Goal: Task Accomplishment & Management: Manage account settings

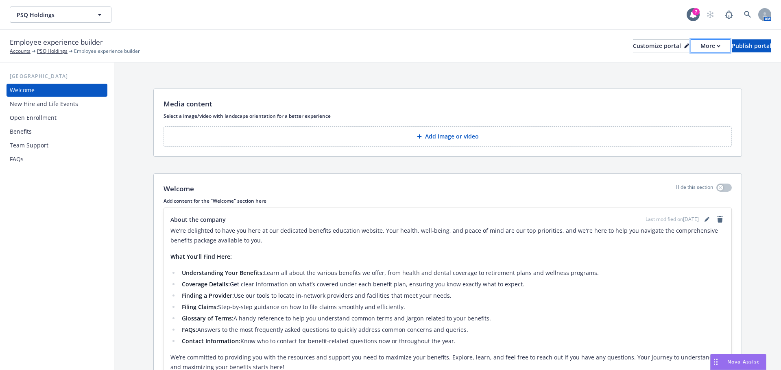
click at [700, 47] on div "More" at bounding box center [710, 46] width 20 height 12
click at [672, 65] on link "Copy preview link" at bounding box center [667, 64] width 74 height 16
click at [704, 220] on icon "editPencil" at bounding box center [706, 220] width 4 height 4
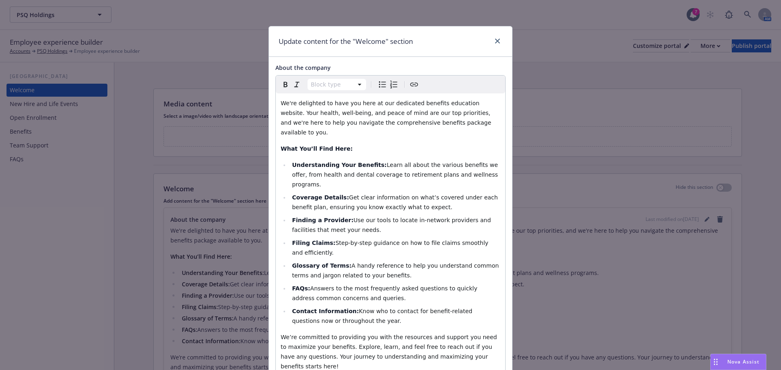
select select "paragraph"
drag, startPoint x: 476, startPoint y: 103, endPoint x: 272, endPoint y: 100, distance: 204.5
click at [275, 100] on div "Paragraph Paragraph Heading 1 Heading 2 Heading 3 Heading 4 Heading 5 Heading 6…" at bounding box center [390, 256] width 230 height 363
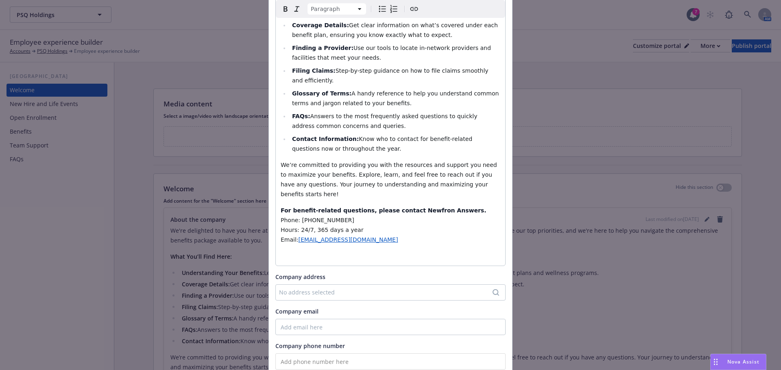
scroll to position [202, 0]
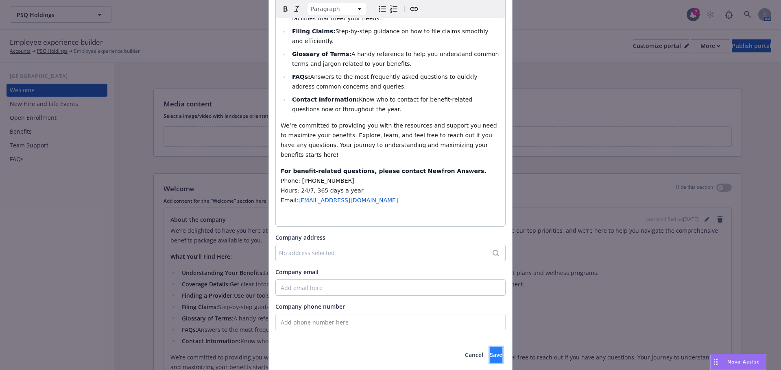
click at [489, 351] on span "Save" at bounding box center [495, 355] width 13 height 8
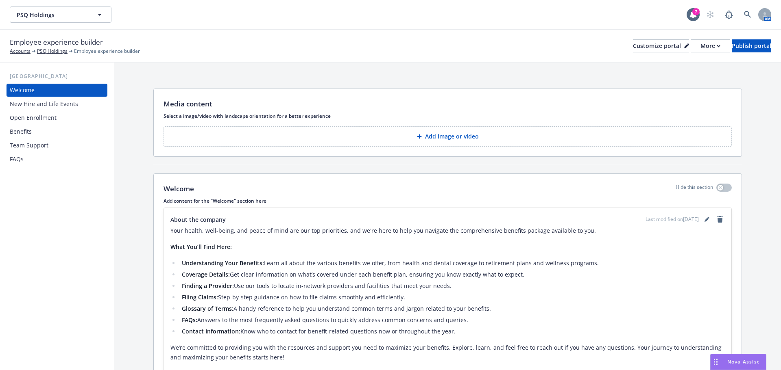
click at [41, 120] on div "Open Enrollment" at bounding box center [33, 117] width 47 height 13
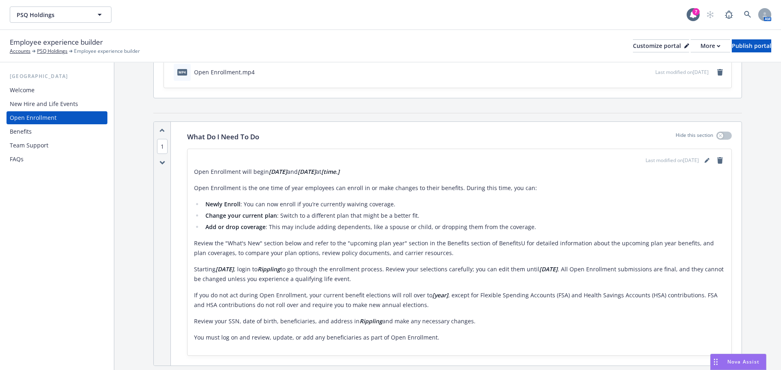
scroll to position [81, 0]
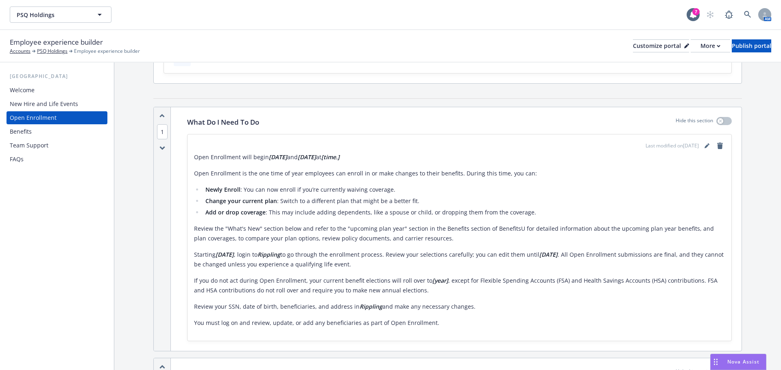
click at [378, 157] on p "Open Enrollment will begin 09/03/2025 and 09/12/2025 at [time.]" at bounding box center [459, 157] width 531 height 10
click at [369, 158] on p "Open Enrollment will begin 09/03/2025 and 09/12/2025 at [time.]" at bounding box center [459, 157] width 531 height 10
click at [704, 145] on icon "editPencil" at bounding box center [706, 146] width 5 height 5
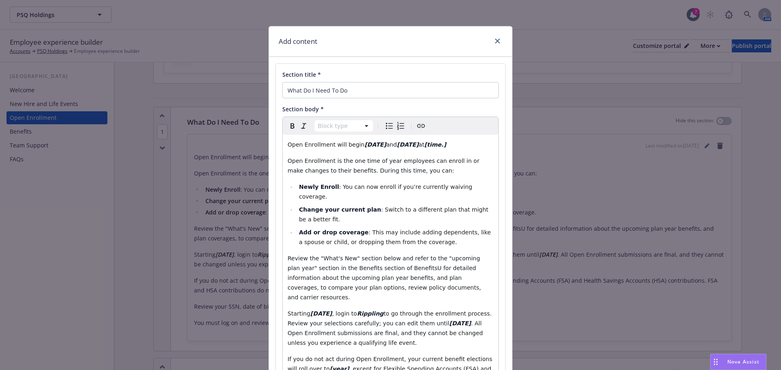
select select "paragraph"
click at [464, 145] on p "Open Enrollment will begin 09/03/2025 and 09/12/2025 at [time.]" at bounding box center [390, 145] width 206 height 10
drag, startPoint x: 457, startPoint y: 145, endPoint x: 431, endPoint y: 146, distance: 25.2
click at [431, 146] on p "Open Enrollment will begin 09/03/2025 and 09/12/2025 at [time.]" at bounding box center [390, 145] width 206 height 10
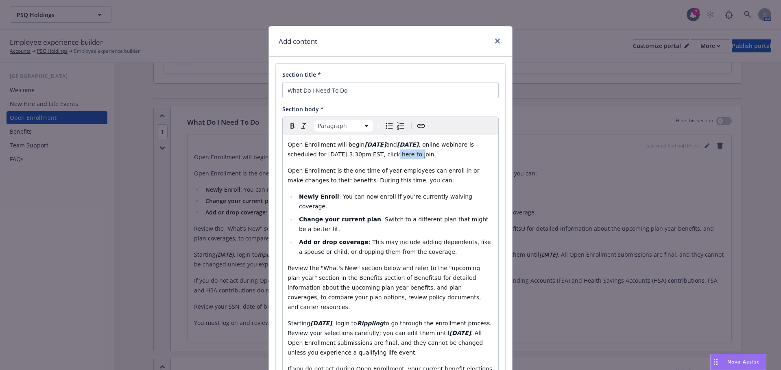
drag, startPoint x: 406, startPoint y: 156, endPoint x: 383, endPoint y: 156, distance: 22.4
click at [383, 156] on span ", online webinare is scheduled for 9/3/2025 at 3:30pm EST, click here to join." at bounding box center [381, 149] width 188 height 16
click at [420, 129] on icon "Create link" at bounding box center [421, 126] width 10 height 10
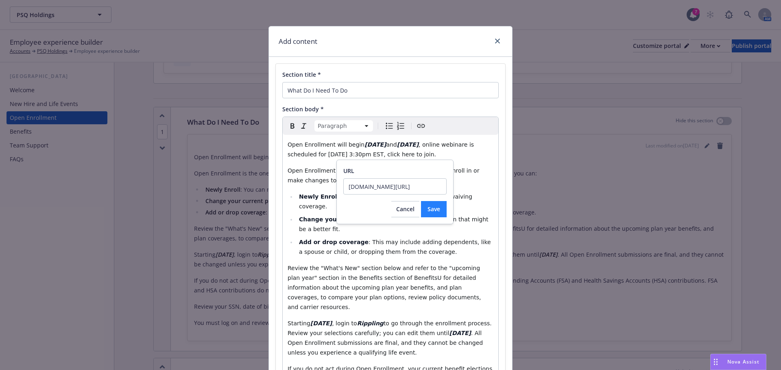
type input "meet.google.com/pmq-kyxa-vsg"
click at [434, 211] on span "Save" at bounding box center [433, 209] width 13 height 8
click at [409, 222] on span "Cancel" at bounding box center [405, 219] width 18 height 8
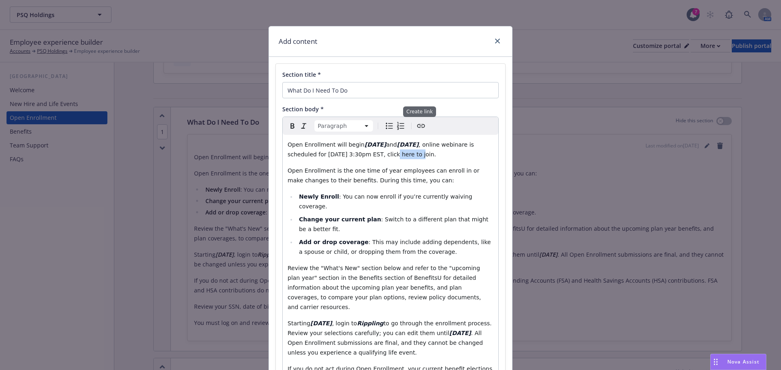
click at [420, 125] on icon "Create link" at bounding box center [421, 126] width 10 height 10
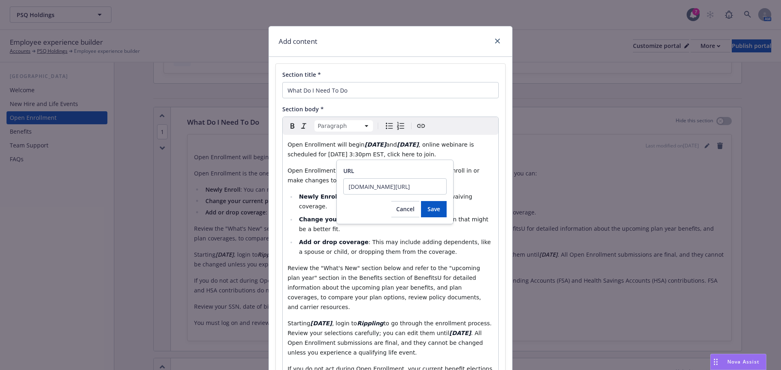
click at [350, 190] on input "meet.google.com/pmq-kyxa-vsg" at bounding box center [394, 186] width 103 height 16
drag, startPoint x: 346, startPoint y: 187, endPoint x: 486, endPoint y: 192, distance: 139.9
click at [486, 192] on body "PSQ Holdings PSQ Holdings 7 AM Employee experience builder Accounts PSQ Holding…" at bounding box center [390, 185] width 781 height 370
paste input "s:/"
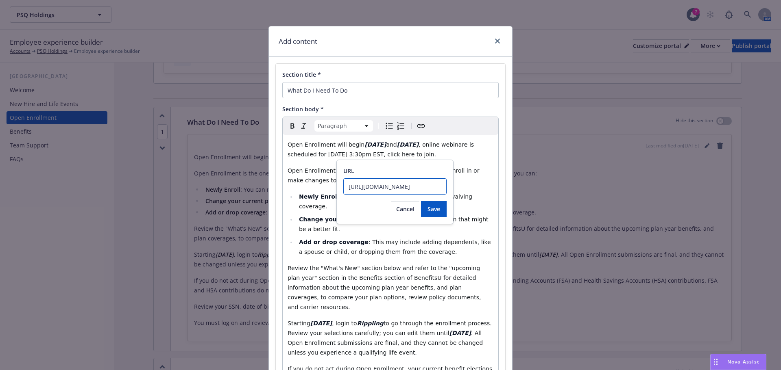
scroll to position [0, 11]
type input "https://meet.google.com/pmq-kyxa-vsg"
click at [436, 211] on span "Save" at bounding box center [433, 209] width 13 height 8
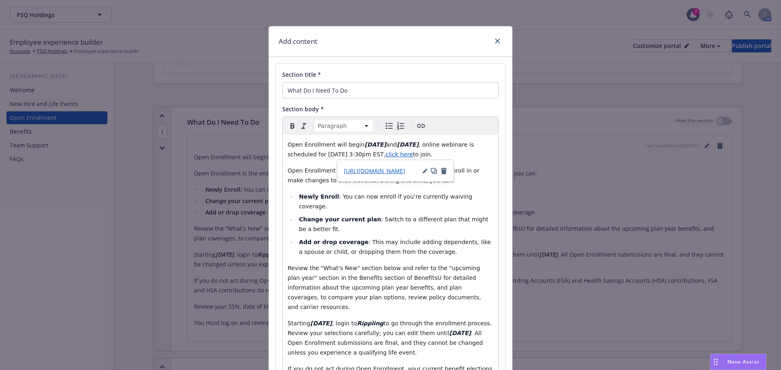
click at [483, 189] on div "Open Enrollment will begin 09/03/2025 and 09/12/2025 , online webinare is sched…" at bounding box center [390, 302] width 215 height 335
select select "paragraph"
click at [433, 145] on span ", online webinare is scheduled for 9/3/2025 at 3:30pm EST," at bounding box center [381, 149] width 188 height 16
click at [481, 143] on span ", the online webinare is scheduled for 9/3/2025 at 3:30pm EST," at bounding box center [386, 149] width 199 height 16
click at [424, 153] on span "to join." at bounding box center [423, 154] width 20 height 7
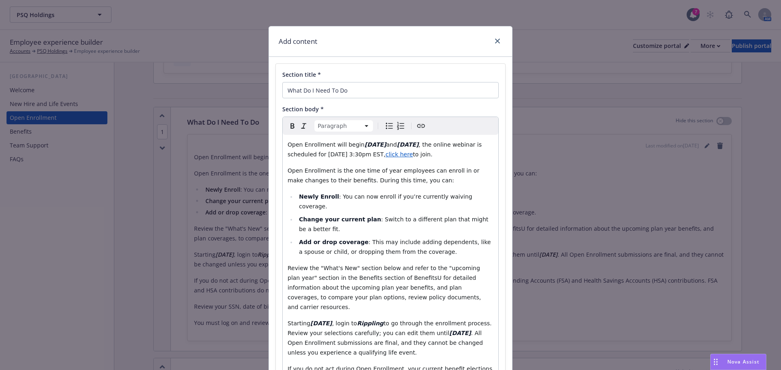
click at [452, 165] on div "Open Enrollment will begin 09/03/2025 and 09/12/2025 , the online webinar is sc…" at bounding box center [390, 302] width 215 height 335
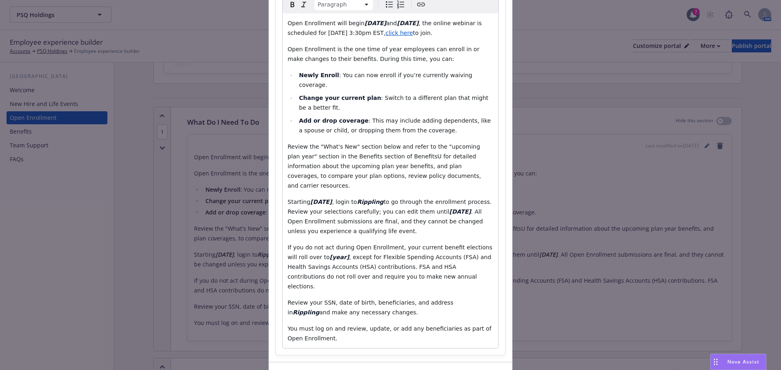
scroll to position [122, 0]
click at [391, 149] on span "Review the "What's New" section below and refer to the "upcoming plan year" sec…" at bounding box center [384, 166] width 195 height 46
drag, startPoint x: 391, startPoint y: 148, endPoint x: 367, endPoint y: 149, distance: 24.0
click at [367, 149] on span "Review the "What's New" section below and refer to the "upcoming plan year" sec…" at bounding box center [384, 166] width 195 height 46
drag, startPoint x: 319, startPoint y: 238, endPoint x: 303, endPoint y: 238, distance: 15.4
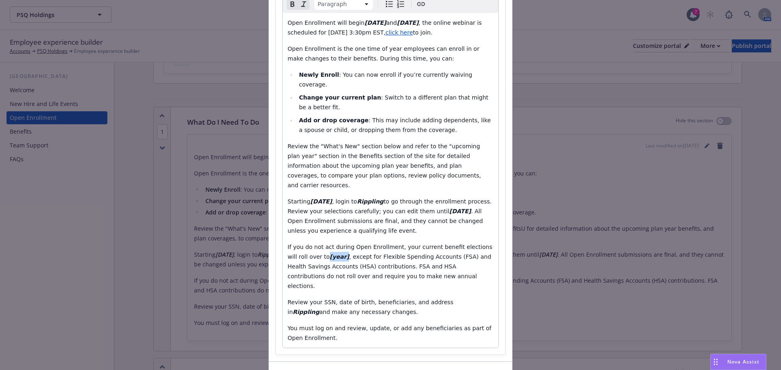
click at [303, 242] on p "If you do not act during Open Enrollment, your current benefit elections will r…" at bounding box center [390, 266] width 206 height 49
drag, startPoint x: 302, startPoint y: 238, endPoint x: 297, endPoint y: 238, distance: 4.9
click at [297, 244] on span "If you do not act during Open Enrollment, your current benefit elections will r…" at bounding box center [390, 252] width 207 height 16
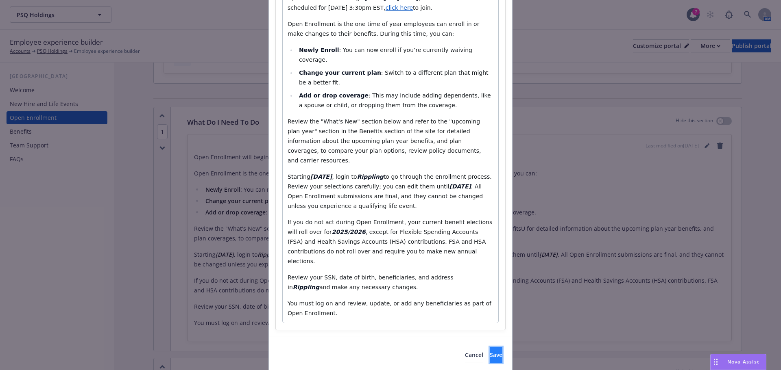
click at [489, 347] on button "Save" at bounding box center [495, 355] width 13 height 16
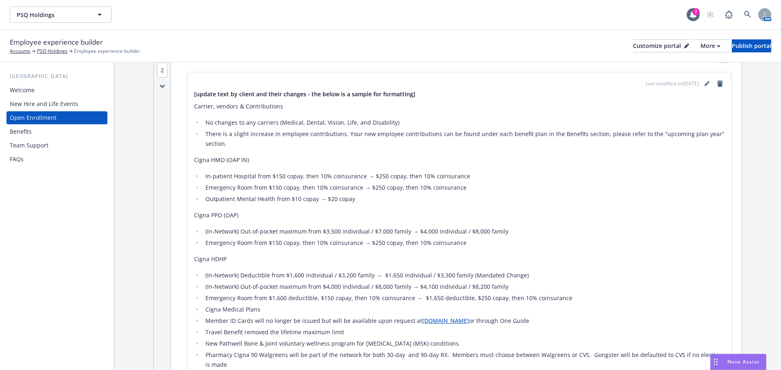
scroll to position [366, 0]
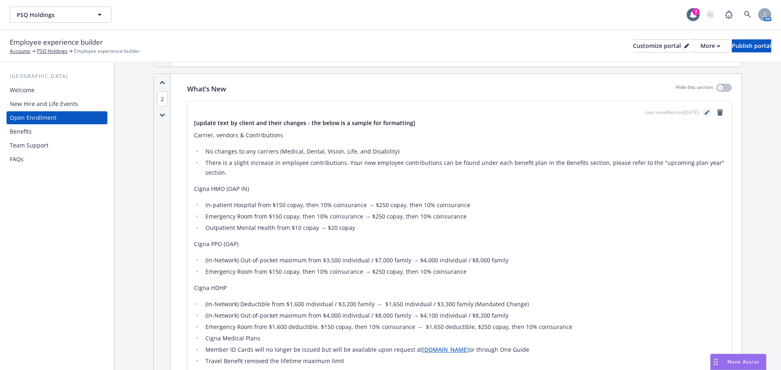
click at [704, 113] on icon "editPencil" at bounding box center [706, 112] width 5 height 5
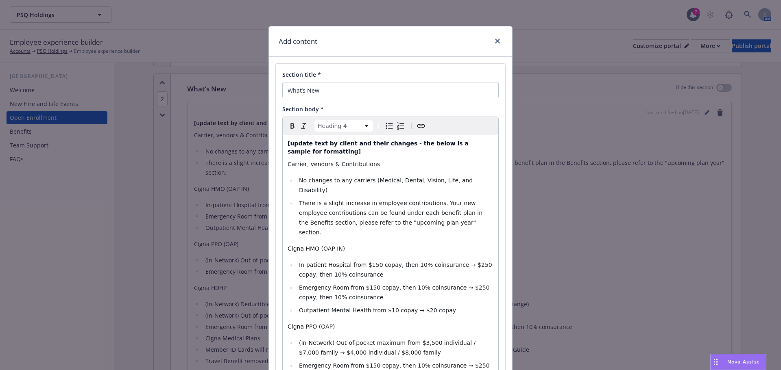
click at [287, 146] on span "[update text by client and their changes - the below is a sample for formatting]" at bounding box center [378, 147] width 183 height 15
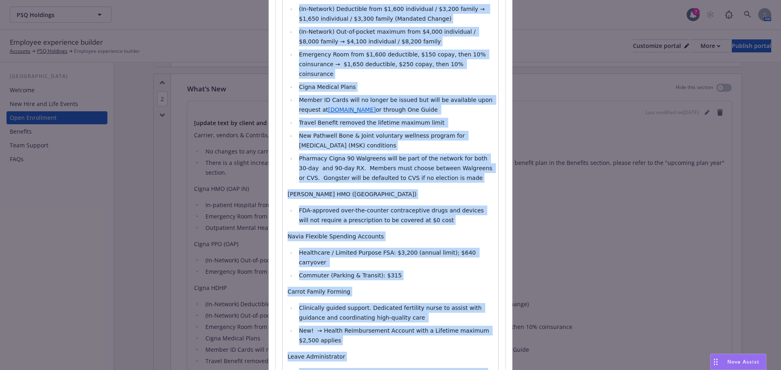
scroll to position [405, 0]
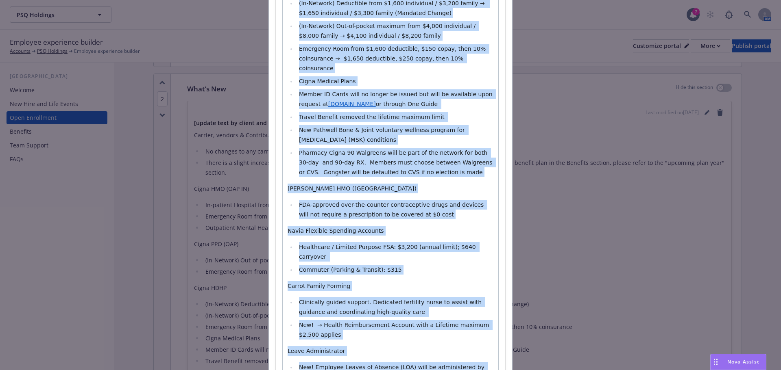
drag, startPoint x: 283, startPoint y: 144, endPoint x: 421, endPoint y: 346, distance: 244.8
click at [421, 346] on div "[update text by client and their changes - the below is a sample for formatting…" at bounding box center [390, 66] width 215 height 673
select select "paragraph"
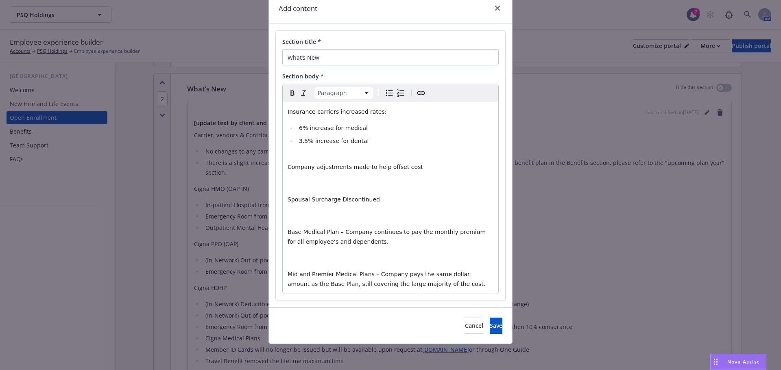
scroll to position [33, 0]
click at [374, 115] on p "Insurance carriers increased rates:​" at bounding box center [390, 112] width 206 height 10
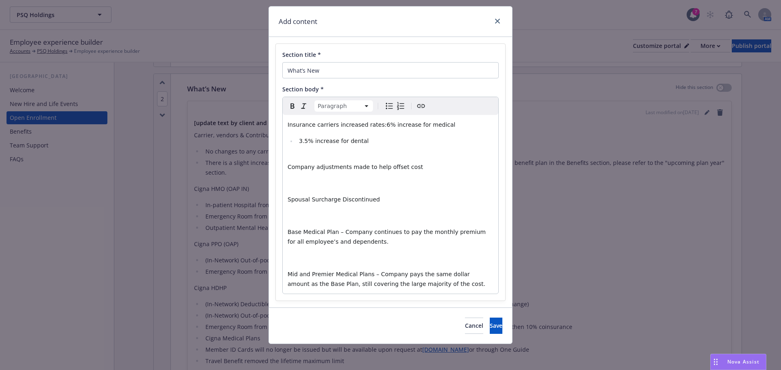
scroll to position [36, 0]
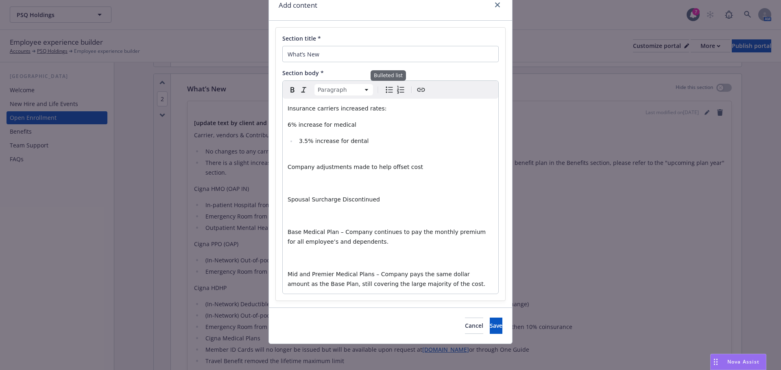
click at [386, 89] on icon "Bulleted list" at bounding box center [389, 90] width 10 height 10
select select
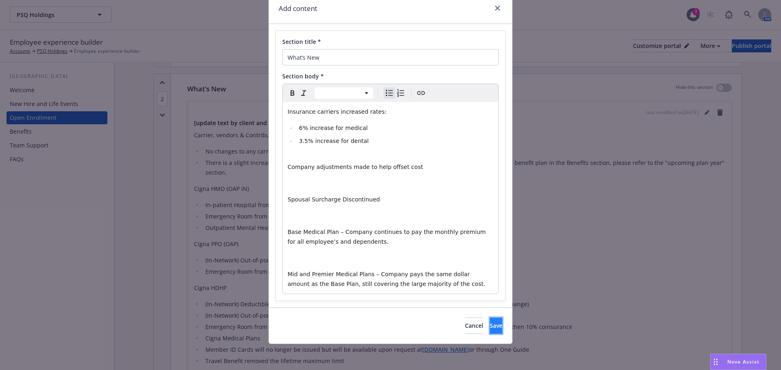
click at [489, 327] on span "Save" at bounding box center [495, 326] width 13 height 8
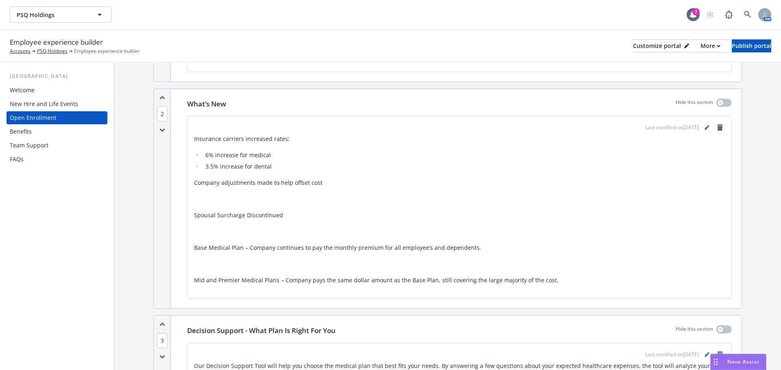
scroll to position [366, 0]
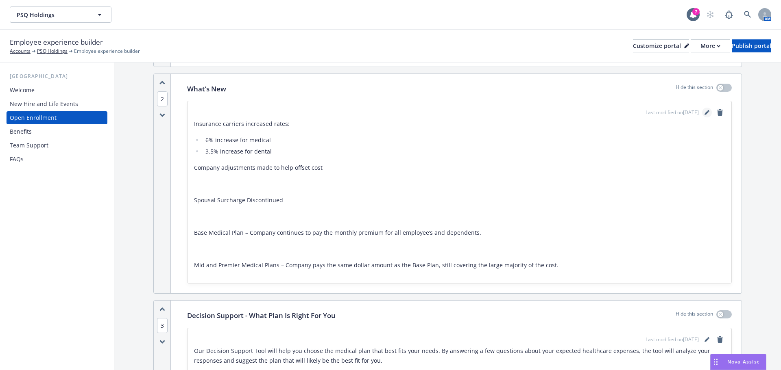
click at [704, 110] on icon "editPencil" at bounding box center [706, 112] width 5 height 5
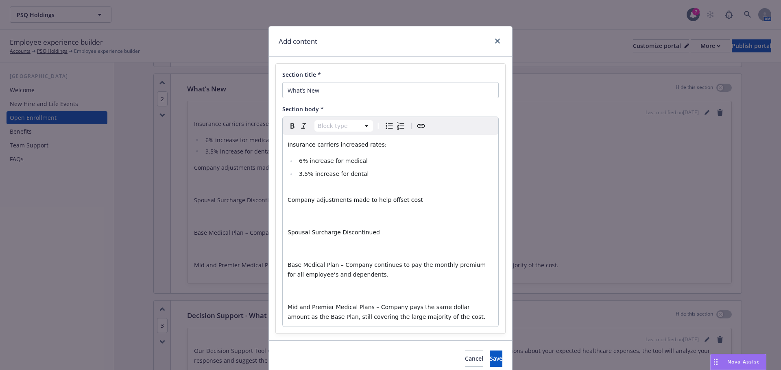
select select "paragraph"
click at [283, 202] on div "Insurance carriers increased rates:​ 6% increase for medical​ 3.5% increase for…" at bounding box center [390, 231] width 215 height 192
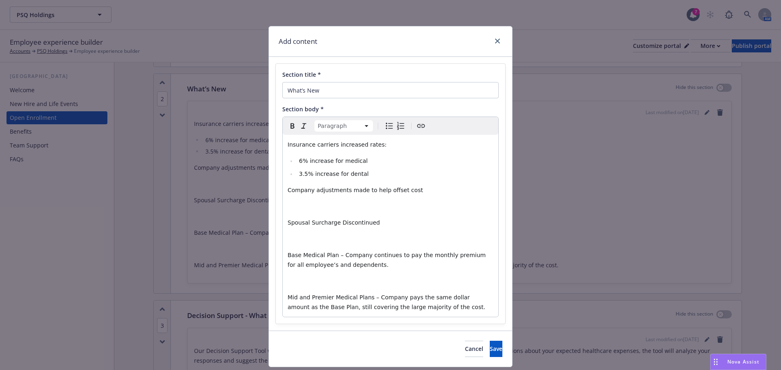
click at [283, 222] on div "Insurance carriers increased rates:​ 6% increase for medical​ 3.5% increase for…" at bounding box center [390, 226] width 215 height 182
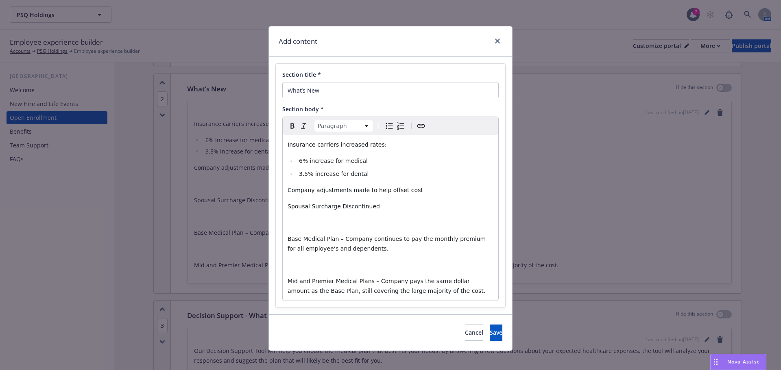
click at [283, 237] on div "Insurance carriers increased rates:​ 6% increase for medical​ 3.5% increase for…" at bounding box center [390, 218] width 215 height 166
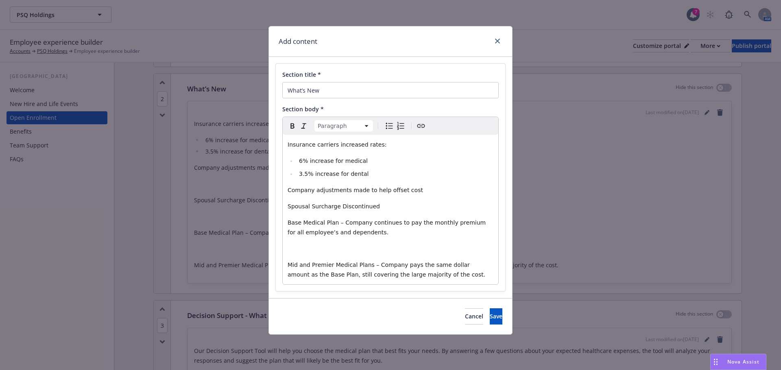
click at [285, 263] on div "Insurance carriers increased rates:​ 6% increase for medical​ 3.5% increase for…" at bounding box center [390, 210] width 215 height 150
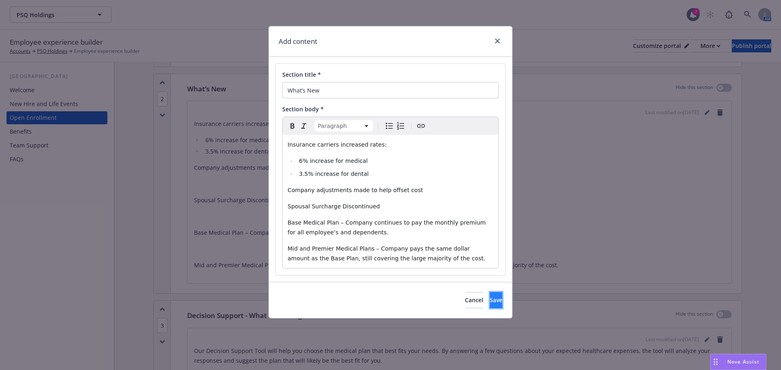
click at [489, 298] on button "Save" at bounding box center [495, 300] width 13 height 16
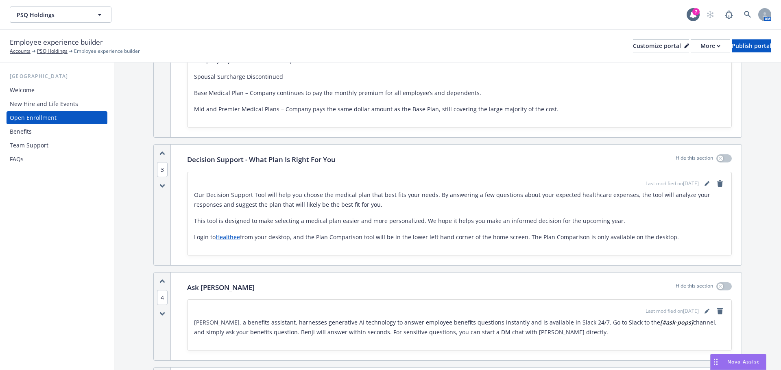
scroll to position [488, 0]
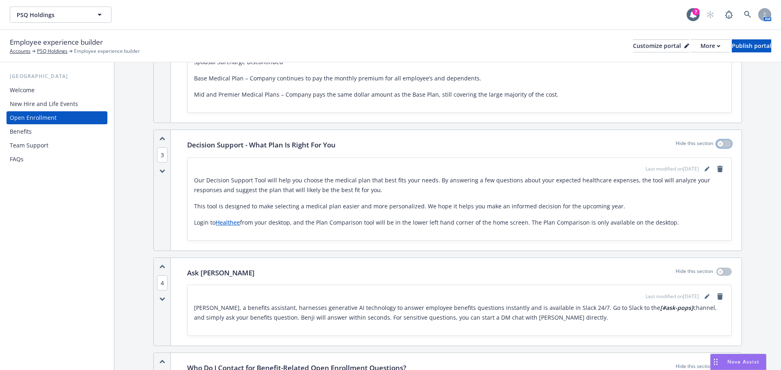
click at [718, 144] on icon "button" at bounding box center [719, 144] width 3 height 3
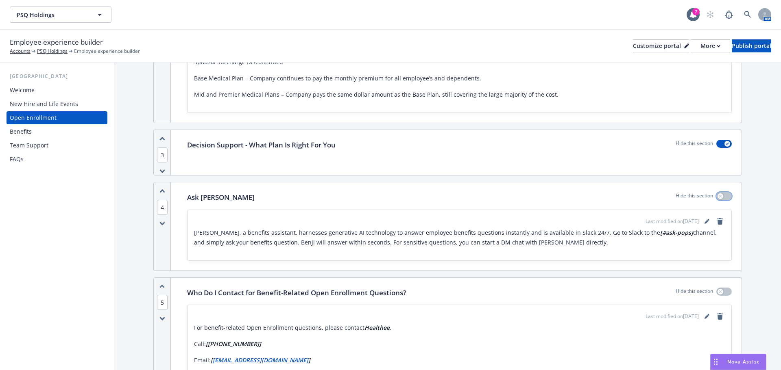
click at [718, 195] on icon "button" at bounding box center [719, 196] width 3 height 3
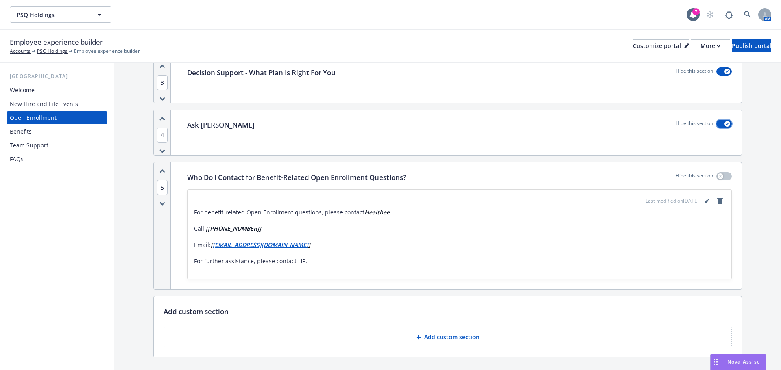
scroll to position [569, 0]
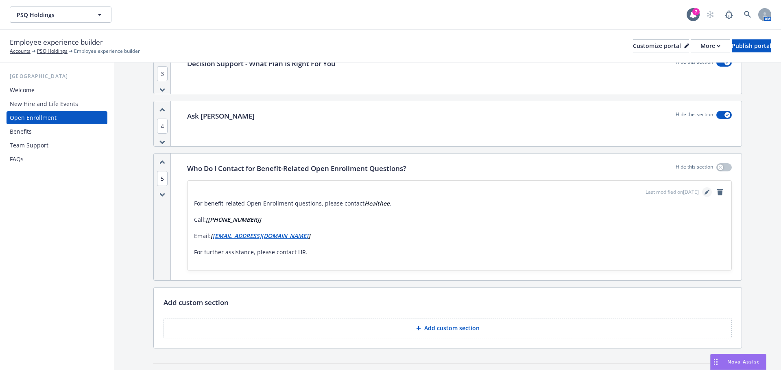
click at [704, 191] on icon "editPencil" at bounding box center [706, 192] width 5 height 5
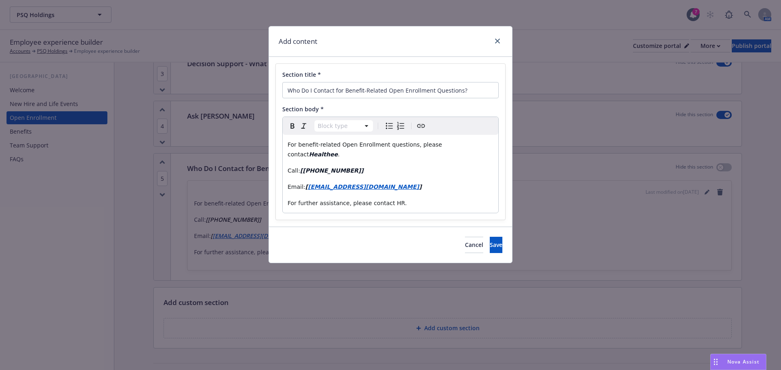
select select "paragraph"
click at [389, 166] on p "Call: [877-500-3212]" at bounding box center [390, 171] width 206 height 10
click at [403, 146] on span "For benefit-related Open Enrollment questions, please contact" at bounding box center [365, 149] width 156 height 16
drag, startPoint x: 425, startPoint y: 146, endPoint x: 470, endPoint y: 147, distance: 45.1
click at [470, 147] on p "For benefit-related Open Enrollment questions, please contact Healthee ." at bounding box center [390, 150] width 206 height 20
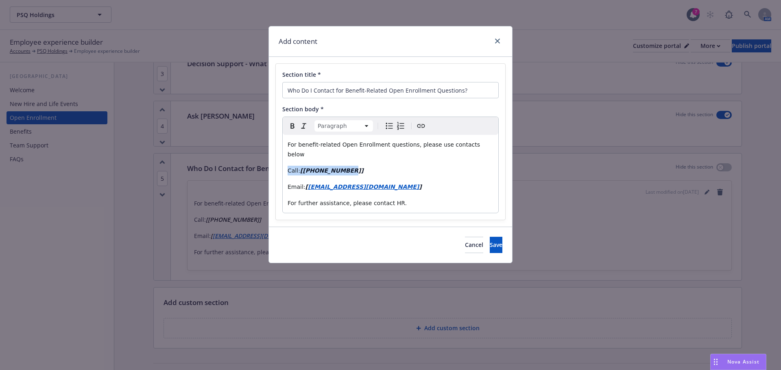
drag, startPoint x: 345, startPoint y: 161, endPoint x: 285, endPoint y: 161, distance: 60.6
click at [285, 161] on div "For benefit-related Open Enrollment questions, please use contacts below Call: …" at bounding box center [390, 174] width 215 height 78
drag, startPoint x: 391, startPoint y: 160, endPoint x: 397, endPoint y: 166, distance: 8.3
click at [391, 166] on p "Cigna One Guide, call: 888-806-5094" at bounding box center [390, 171] width 206 height 10
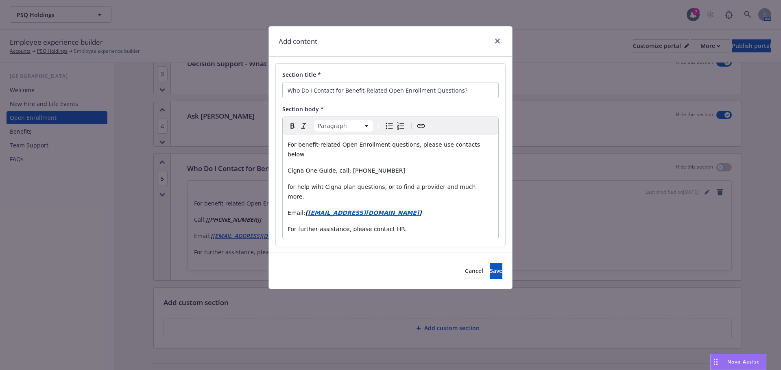
click at [289, 184] on span "for help wiht Cigna plan questions, or to find a provider and much more." at bounding box center [382, 192] width 190 height 16
click at [318, 184] on span "For help wiht Cigna plan questions, or to find a provider and much more." at bounding box center [382, 192] width 191 height 16
click at [288, 184] on span "For help with Cigna plan questions, or to find a provider and much more." at bounding box center [382, 192] width 191 height 16
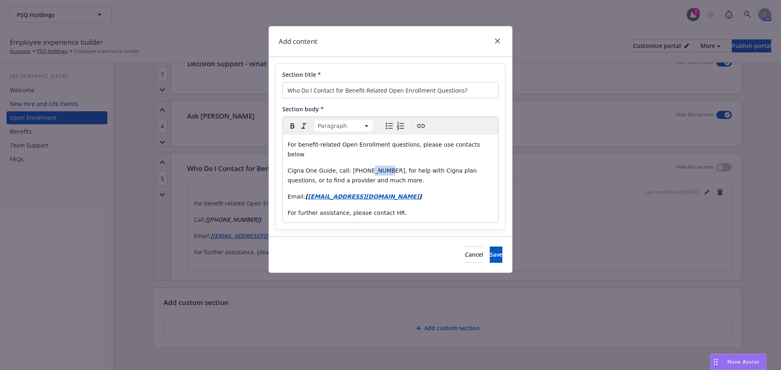
drag, startPoint x: 378, startPoint y: 162, endPoint x: 361, endPoint y: 162, distance: 17.1
click at [361, 167] on span "Cigna One Guide, call: 888-806-5094, for help with Cigna plan questions, or to …" at bounding box center [382, 175] width 191 height 16
drag, startPoint x: 378, startPoint y: 161, endPoint x: 344, endPoint y: 161, distance: 35.0
click at [344, 167] on span "Cigna One Guide, call: 888-806-5094, for help with Cigna plan questions, or to …" at bounding box center [382, 175] width 191 height 16
click at [291, 128] on icon "button" at bounding box center [292, 126] width 4 height 5
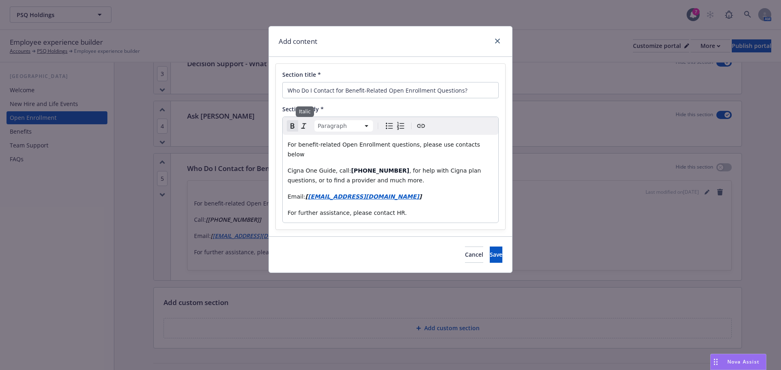
click at [304, 127] on icon "button" at bounding box center [304, 126] width 10 height 10
click at [411, 192] on p "Email: [ zoe@healthee.co ]" at bounding box center [390, 197] width 206 height 10
drag, startPoint x: 361, startPoint y: 189, endPoint x: 287, endPoint y: 187, distance: 74.4
click at [287, 187] on div "For benefit-related Open Enrollment questions, please use contacts below Cigna …" at bounding box center [390, 179] width 215 height 88
click at [365, 192] on p "Email: [ zoe@healthee.co ]" at bounding box center [390, 197] width 206 height 10
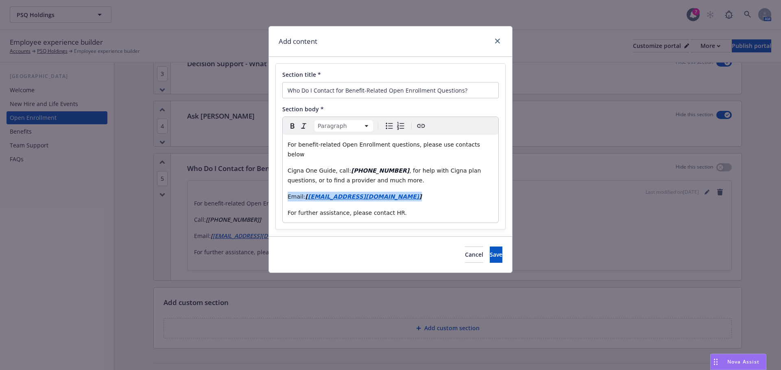
drag, startPoint x: 362, startPoint y: 188, endPoint x: 285, endPoint y: 190, distance: 77.3
click at [285, 190] on div "For benefit-related Open Enrollment questions, please use contacts below Cigna …" at bounding box center [390, 179] width 215 height 88
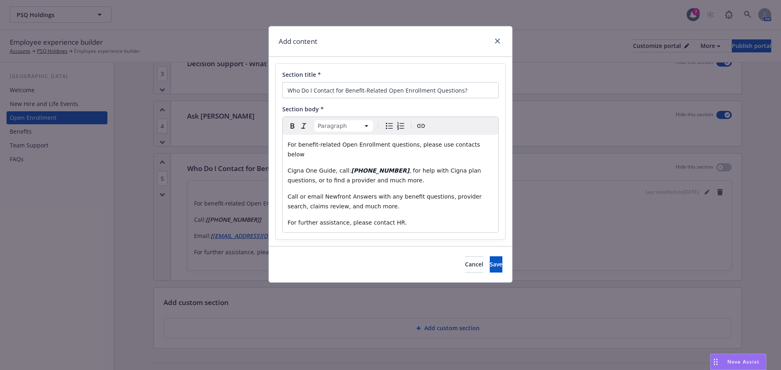
click at [297, 194] on span "Call or email Newfront Answers with any benefit questions, provider search, cla…" at bounding box center [385, 202] width 196 height 16
drag, startPoint x: 366, startPoint y: 188, endPoint x: 322, endPoint y: 188, distance: 44.3
click at [322, 194] on span "Call or email Newfront Answers with any benefit questions, provider search, cla…" at bounding box center [385, 202] width 196 height 16
click at [285, 188] on div "For benefit-related Open Enrollment questions, please use contacts below Cigna …" at bounding box center [390, 184] width 215 height 98
click at [340, 194] on span "Newfront Answers, Call or email with any benefit questions, provider search, cl…" at bounding box center [386, 202] width 199 height 16
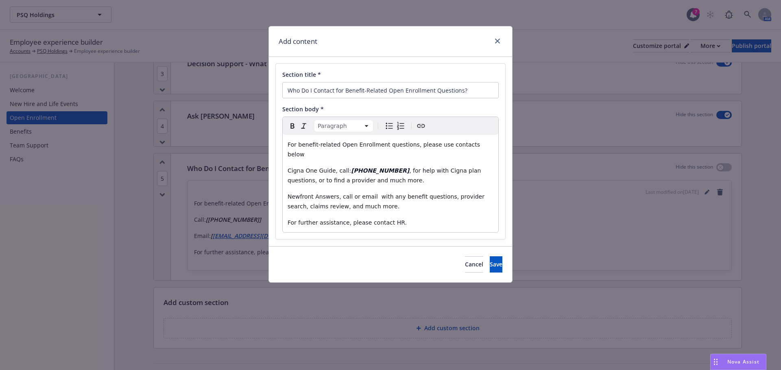
click at [367, 194] on span "Newfront Answers, call or email with any benefit questions, provider search, cl…" at bounding box center [386, 202] width 198 height 16
click at [370, 192] on p "Newfront Answers, call or email P with any benefit questions, provider search, …" at bounding box center [390, 202] width 206 height 20
click at [367, 194] on span "Newfront Answers, call or email P with any benefit questions, provider search, …" at bounding box center [389, 202] width 204 height 16
click at [369, 192] on p "Newfront Answers, call or email P with any benefit questions, provider search, …" at bounding box center [390, 202] width 206 height 20
click at [368, 194] on span "Newfront Answers, call or email P with any benefit questions, provider search, …" at bounding box center [389, 202] width 204 height 16
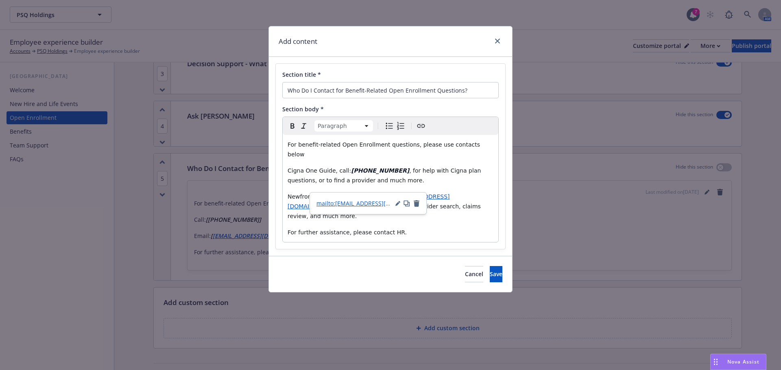
click at [386, 194] on span "mailto:PublicSQbenefits@answers.newfront.com" at bounding box center [368, 202] width 162 height 16
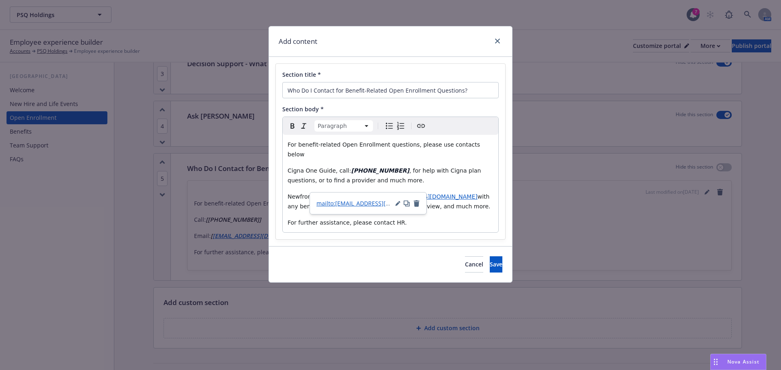
drag, startPoint x: 344, startPoint y: 187, endPoint x: 410, endPoint y: 207, distance: 68.7
click at [344, 194] on span "Newfront Answers, call or email" at bounding box center [332, 197] width 90 height 7
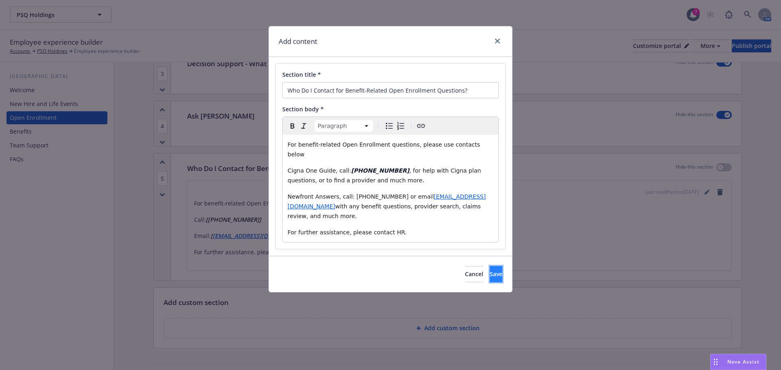
click at [490, 266] on button "Save" at bounding box center [495, 274] width 13 height 16
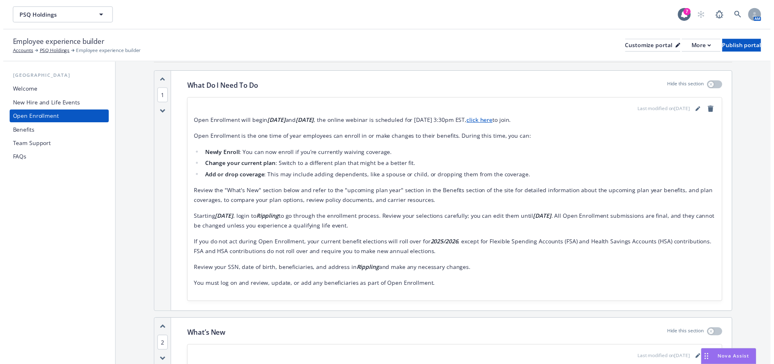
scroll to position [0, 0]
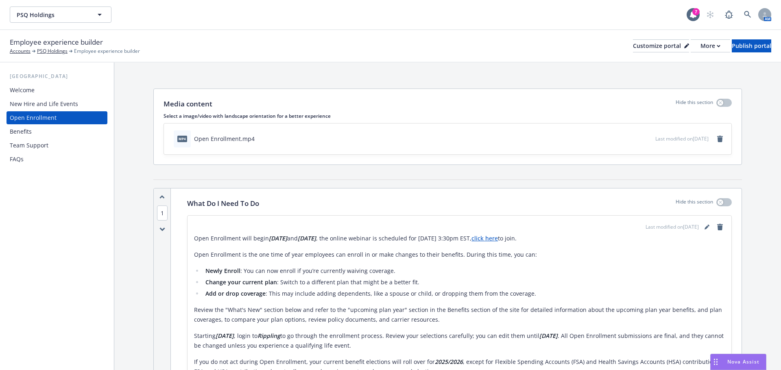
click at [29, 128] on div "Benefits" at bounding box center [21, 131] width 22 height 13
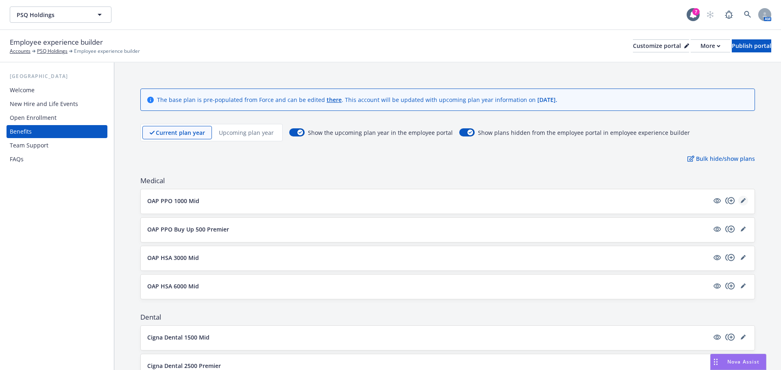
click at [740, 200] on icon "editPencil" at bounding box center [742, 200] width 5 height 5
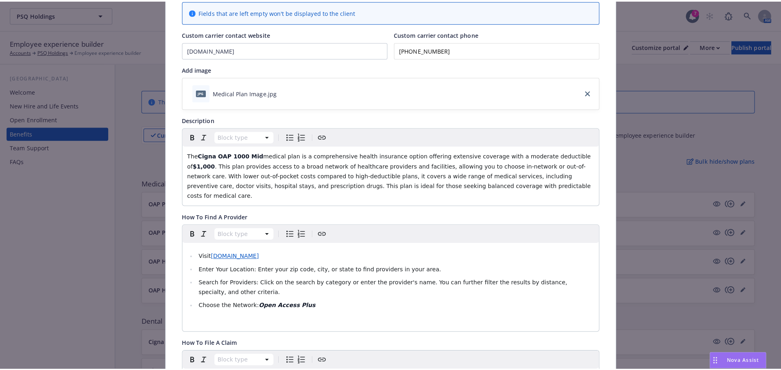
scroll to position [24, 0]
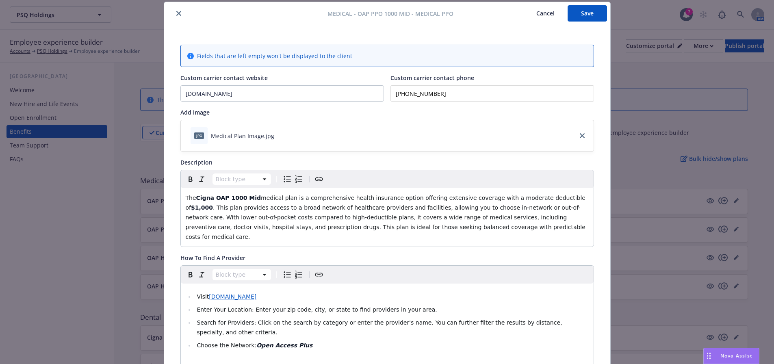
click at [581, 16] on button "Save" at bounding box center [587, 13] width 39 height 16
click at [174, 13] on button "close" at bounding box center [179, 14] width 10 height 10
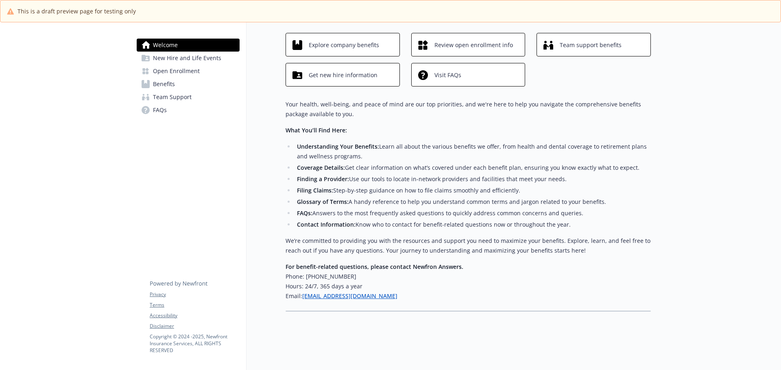
scroll to position [46, 0]
click at [172, 59] on span "New Hire and Life Events" at bounding box center [187, 58] width 68 height 13
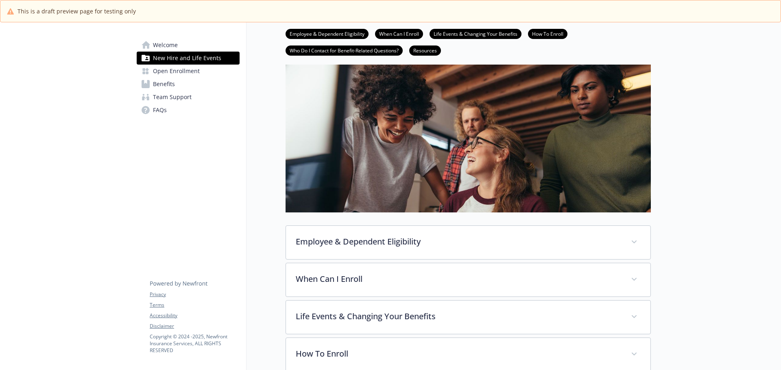
scroll to position [39, 0]
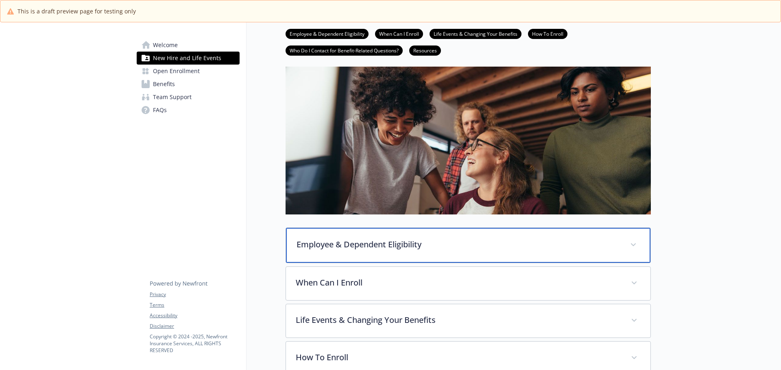
click at [560, 246] on p "Employee & Dependent Eligibility" at bounding box center [458, 245] width 324 height 12
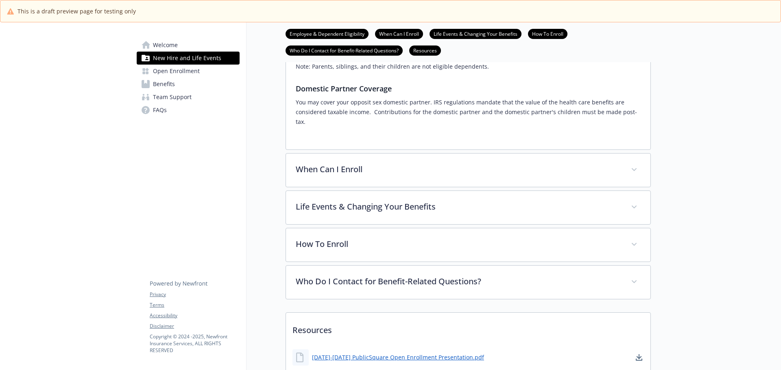
scroll to position [365, 0]
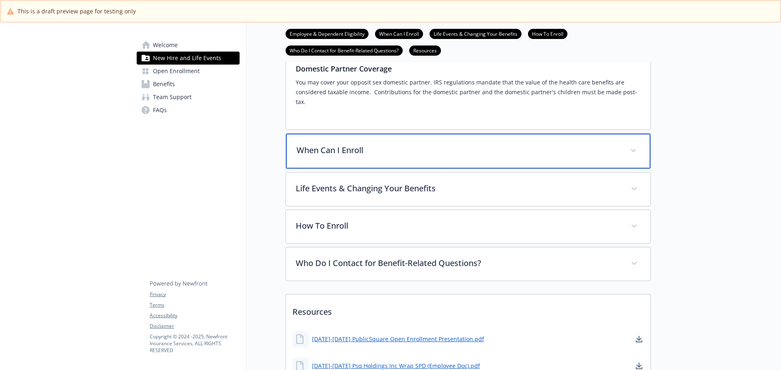
click at [459, 153] on div "When Can I Enroll" at bounding box center [468, 151] width 364 height 35
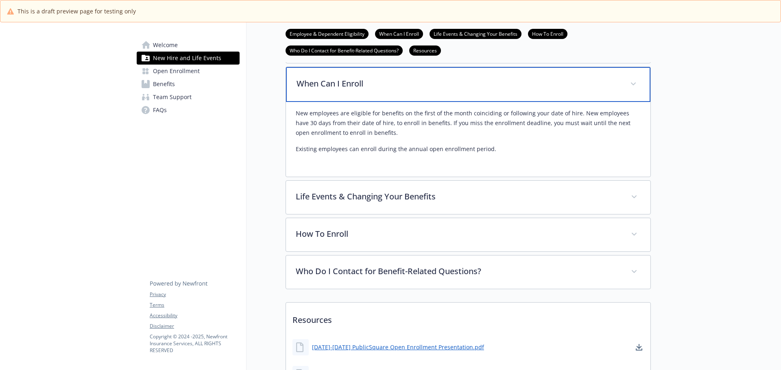
scroll to position [446, 0]
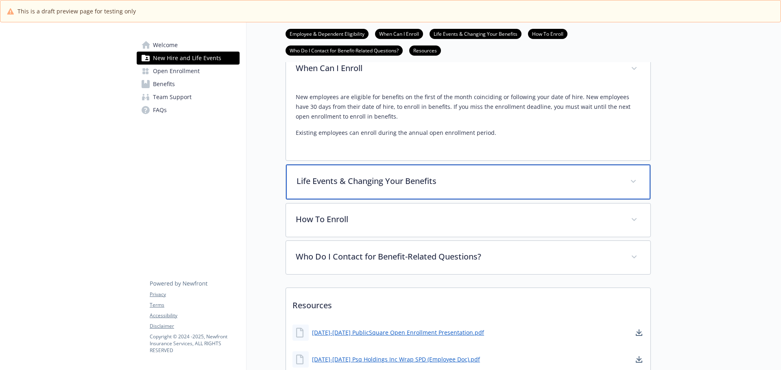
click at [440, 183] on div "Life Events & Changing Your Benefits" at bounding box center [468, 182] width 364 height 35
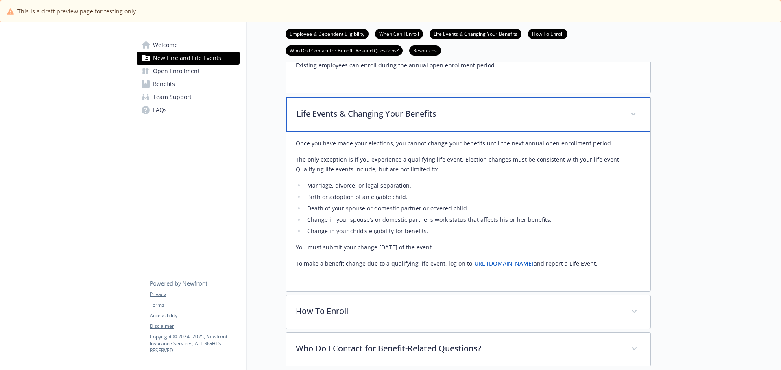
scroll to position [527, 0]
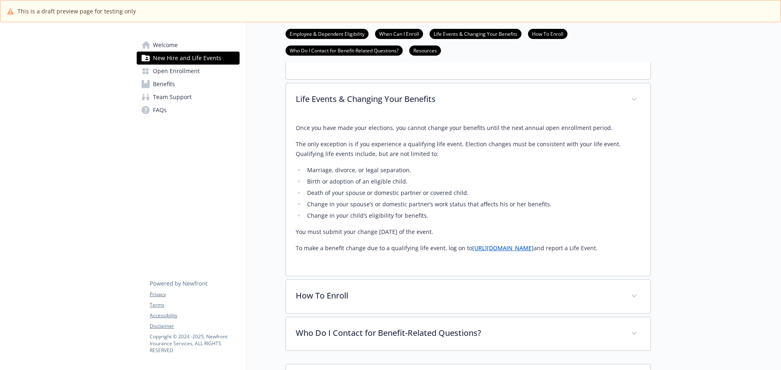
click at [503, 244] on link "https://app.rippling.com/sign-in" at bounding box center [502, 248] width 61 height 8
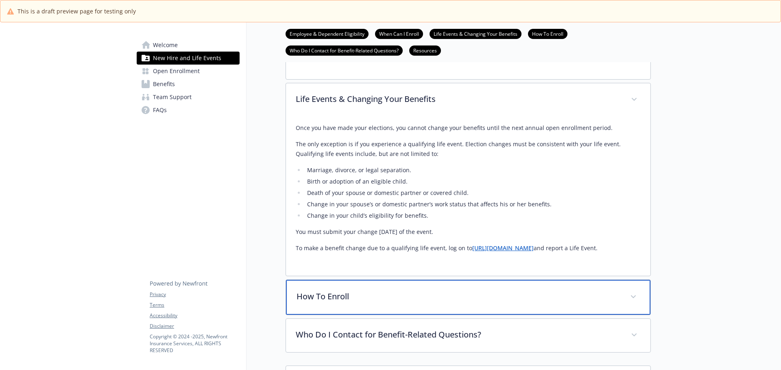
click at [539, 295] on div "How To Enroll" at bounding box center [468, 297] width 364 height 35
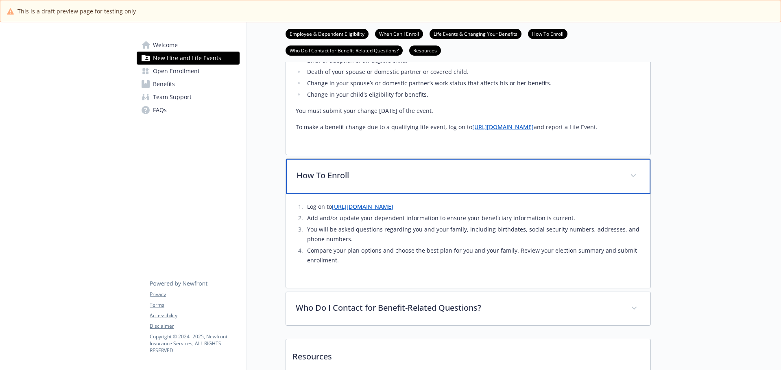
scroll to position [649, 0]
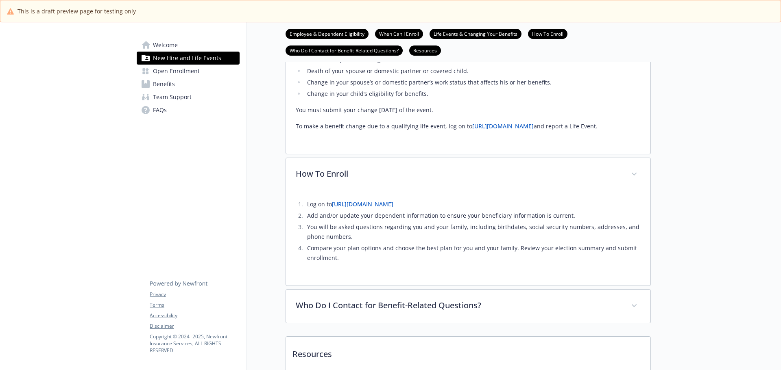
click at [393, 200] on link "https://app.rippling.com/sign-in" at bounding box center [362, 204] width 61 height 8
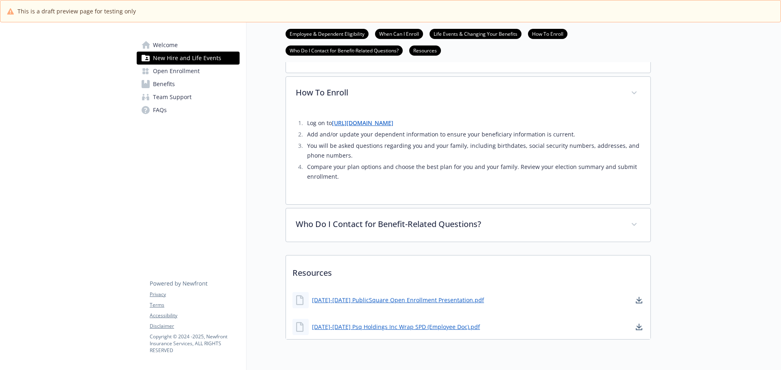
scroll to position [755, 0]
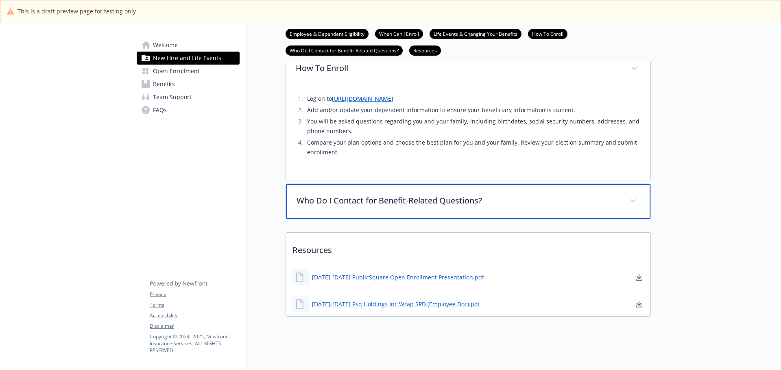
click at [491, 197] on div "Who Do I Contact for Benefit-Related Questions?" at bounding box center [468, 201] width 364 height 35
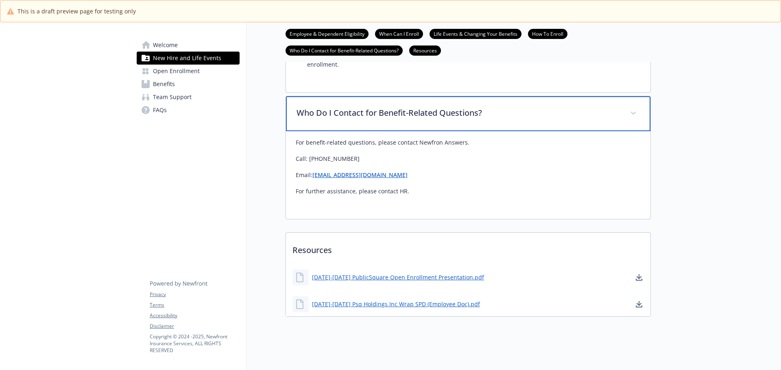
scroll to position [844, 0]
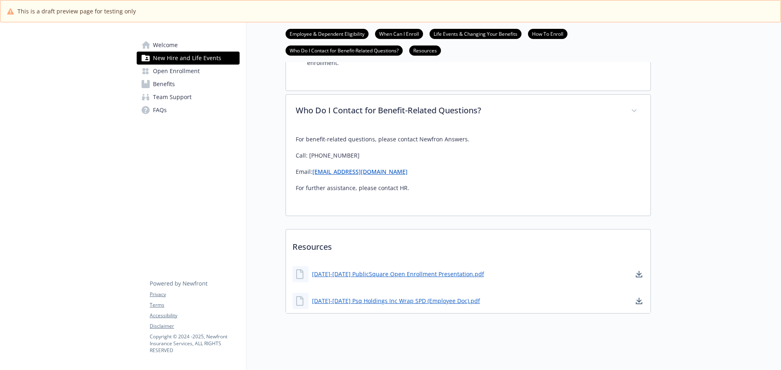
click at [392, 168] on link "PublicSQbenefits@answers.newfront.com" at bounding box center [359, 172] width 95 height 8
click at [182, 74] on span "Open Enrollment" at bounding box center [176, 71] width 47 height 13
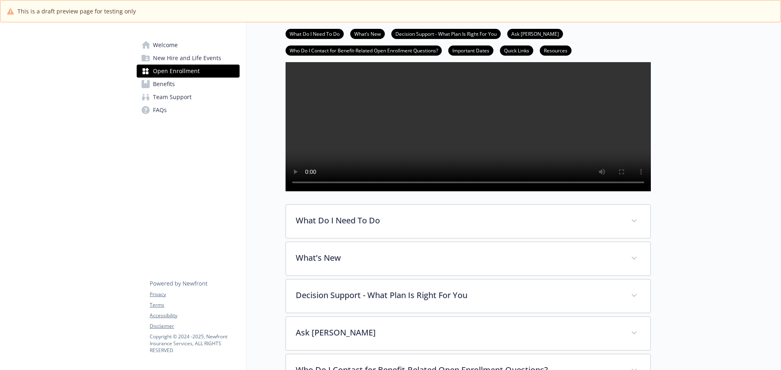
scroll to position [122, 0]
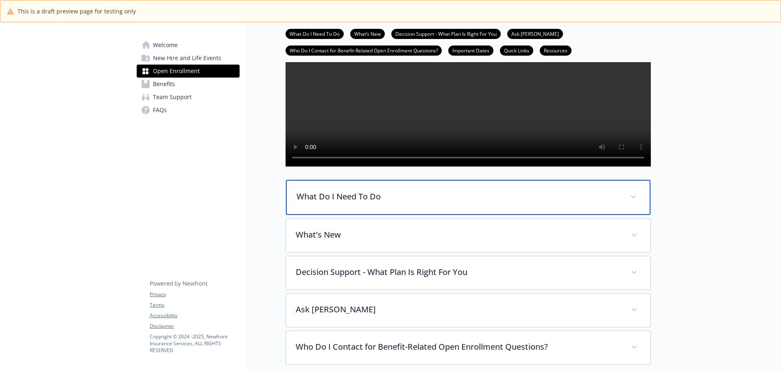
click at [435, 203] on p "What Do I Need To Do" at bounding box center [458, 197] width 324 height 12
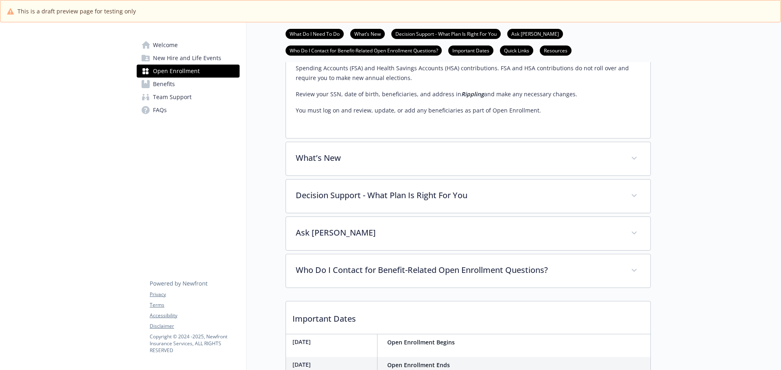
scroll to position [447, 0]
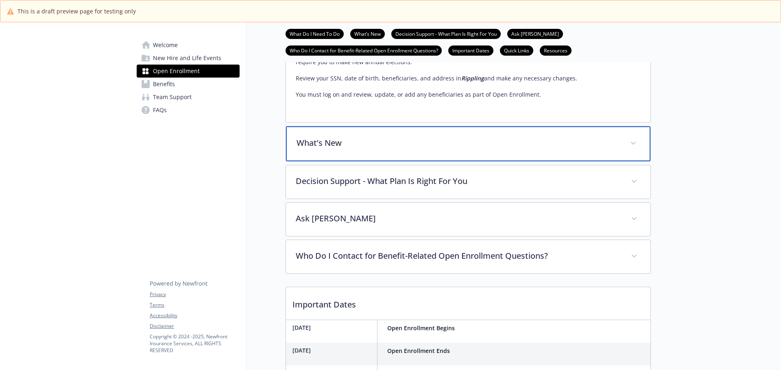
click at [622, 161] on div "What’s New" at bounding box center [468, 143] width 364 height 35
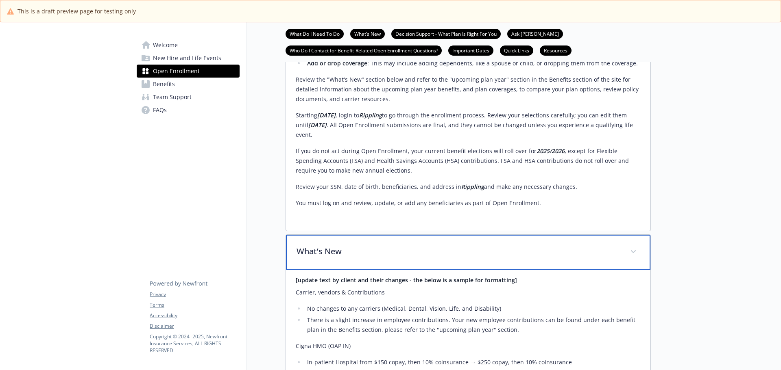
scroll to position [325, 0]
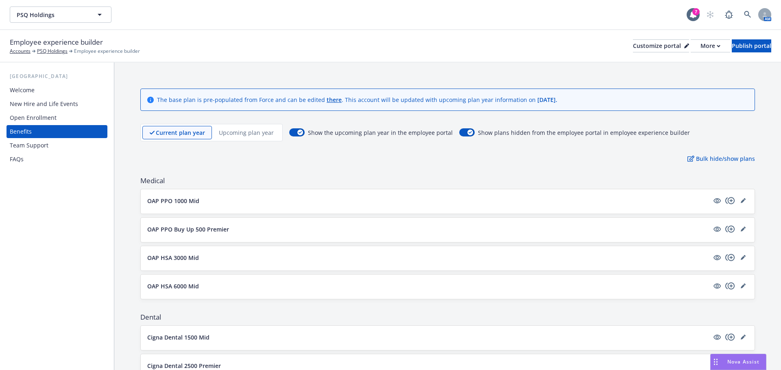
click at [246, 131] on p "Upcoming plan year" at bounding box center [246, 132] width 55 height 9
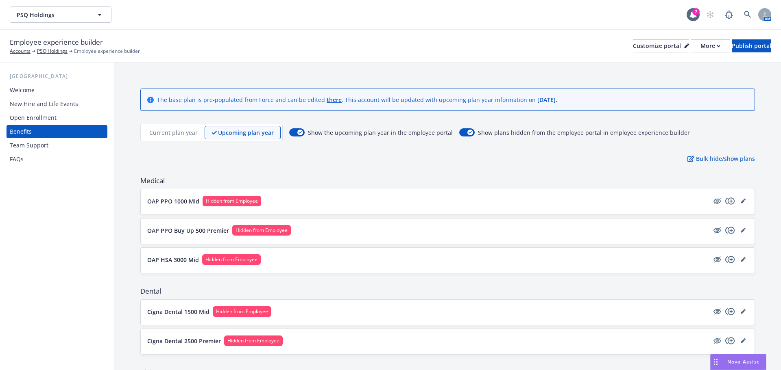
click at [664, 203] on button "OAP PPO 1000 Mid Hidden from Employee" at bounding box center [427, 201] width 561 height 11
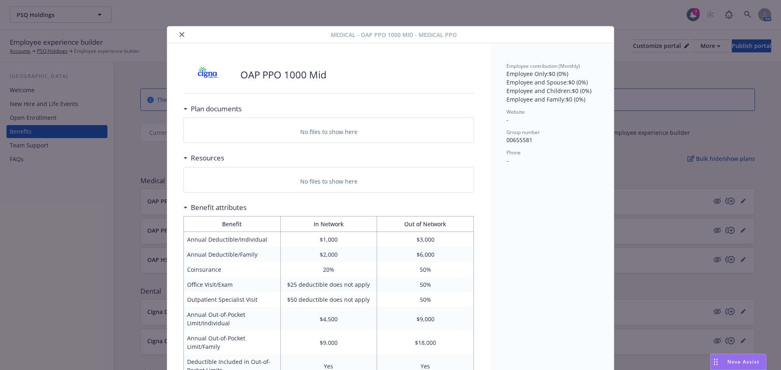
click at [179, 36] on icon "close" at bounding box center [181, 34] width 5 height 5
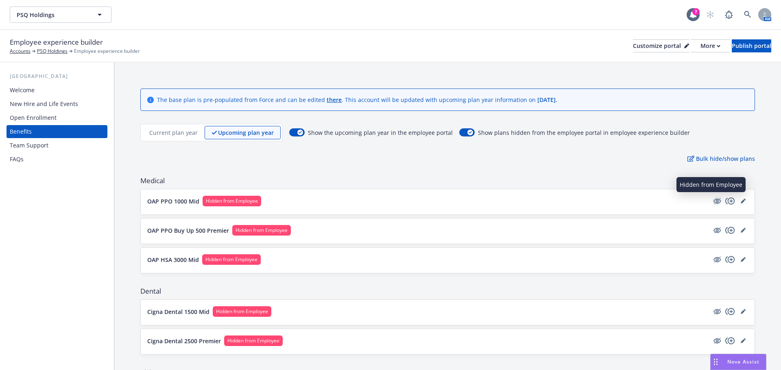
click at [712, 200] on icon "hidden" at bounding box center [717, 201] width 10 height 10
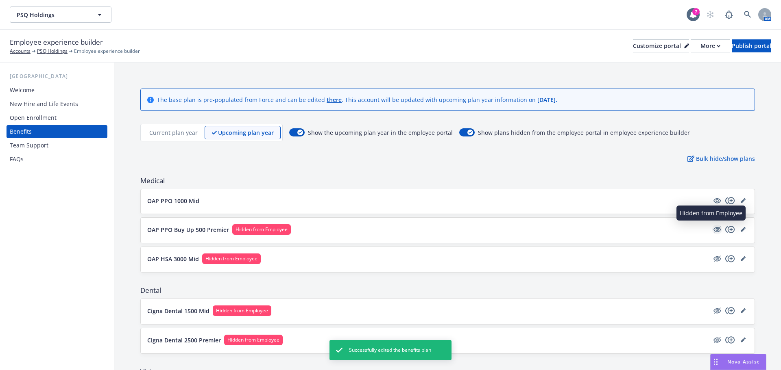
click at [714, 230] on icon "hidden" at bounding box center [717, 229] width 7 height 6
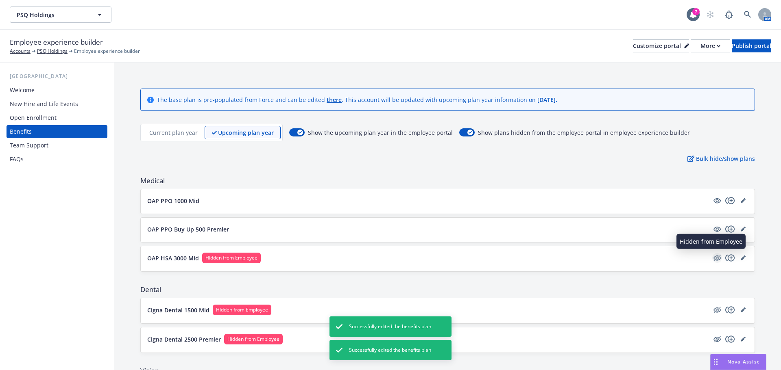
click at [712, 256] on icon "hidden" at bounding box center [717, 258] width 10 height 10
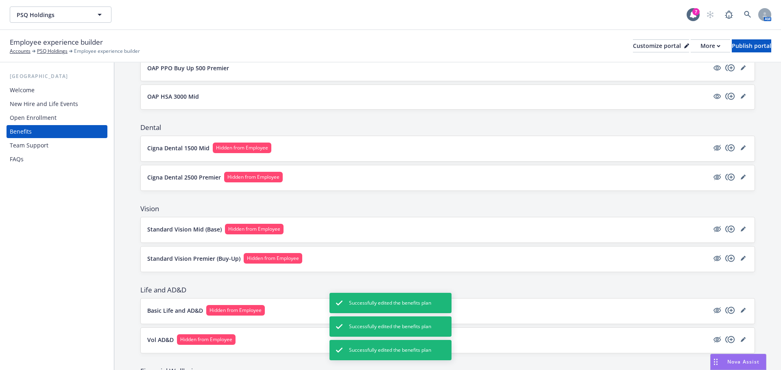
scroll to position [163, 0]
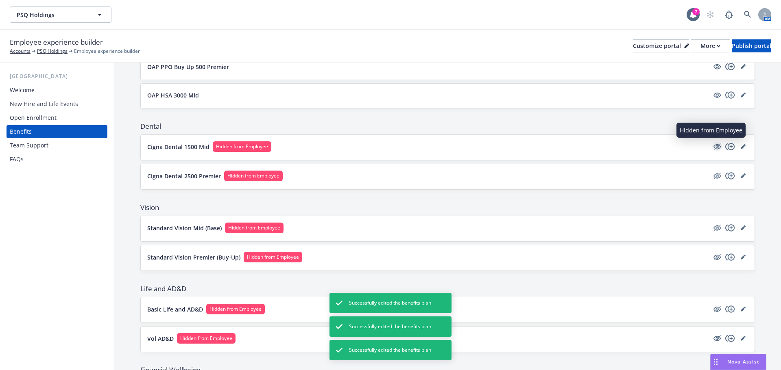
click at [713, 146] on icon "hidden" at bounding box center [716, 146] width 7 height 5
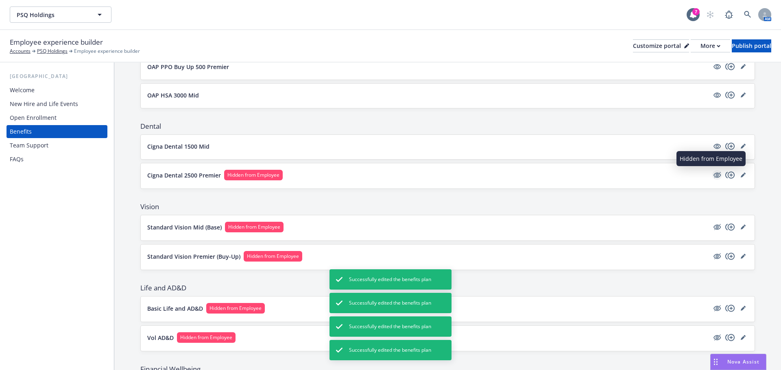
click at [713, 176] on icon "hidden" at bounding box center [716, 175] width 7 height 5
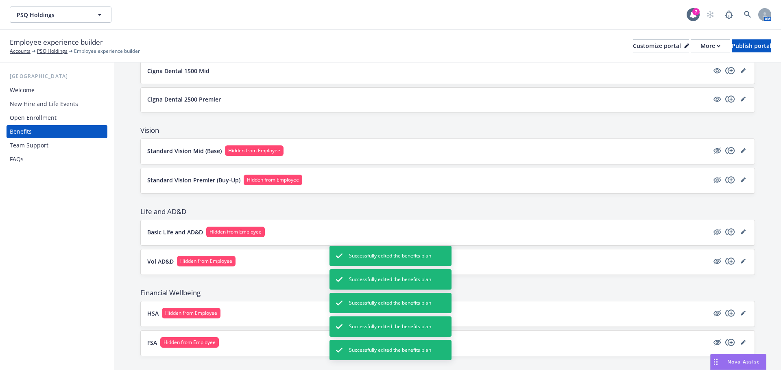
scroll to position [250, 0]
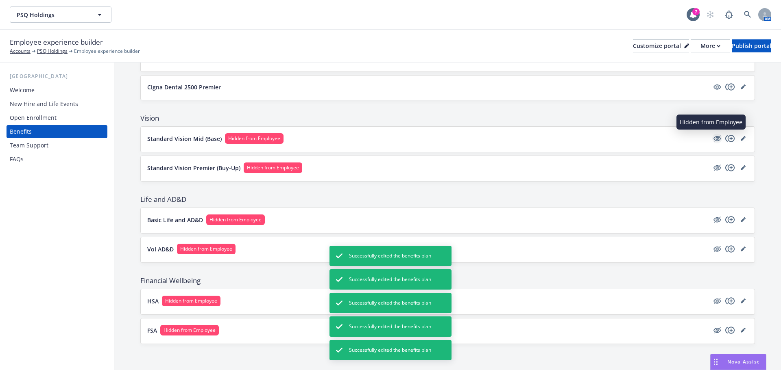
click at [713, 139] on icon "hidden" at bounding box center [716, 138] width 7 height 5
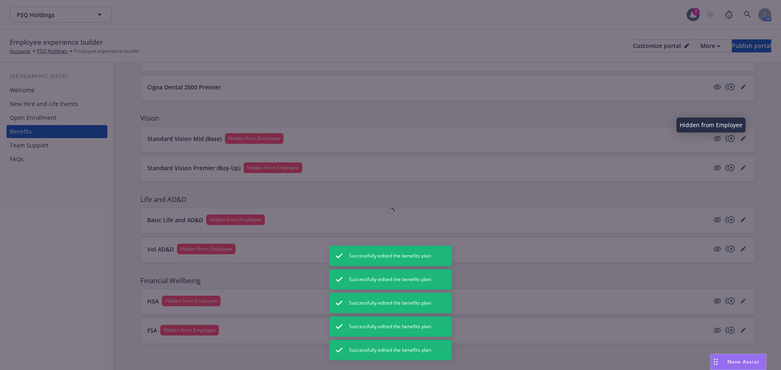
scroll to position [250, 0]
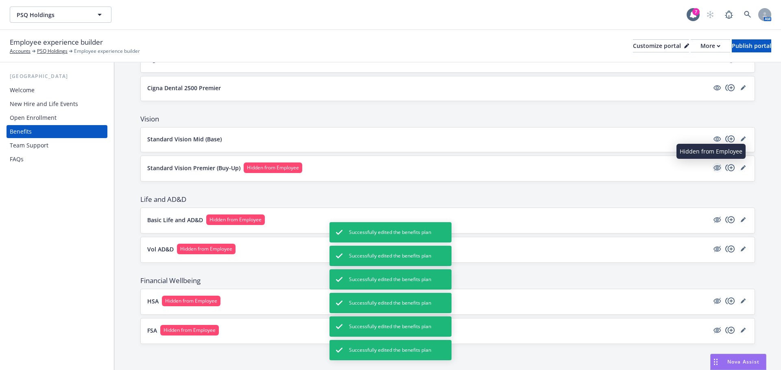
click at [713, 167] on icon "hidden" at bounding box center [716, 167] width 7 height 5
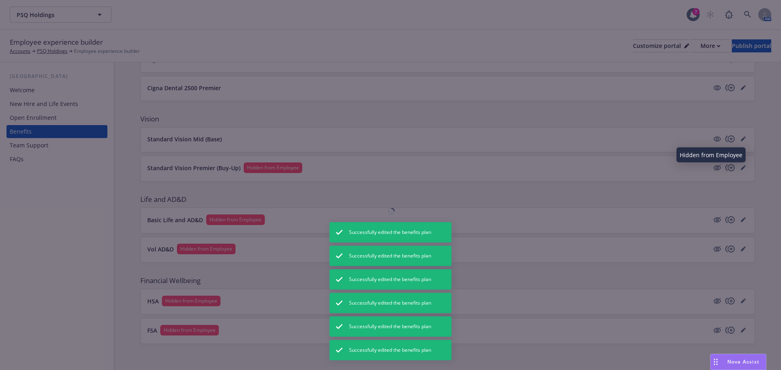
scroll to position [249, 0]
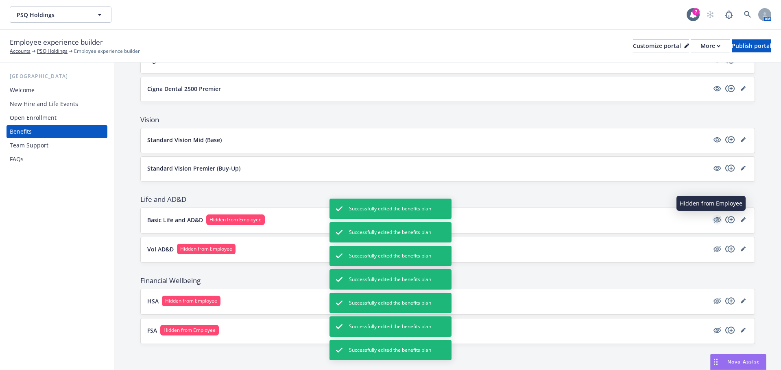
click at [712, 221] on icon "hidden" at bounding box center [717, 220] width 10 height 10
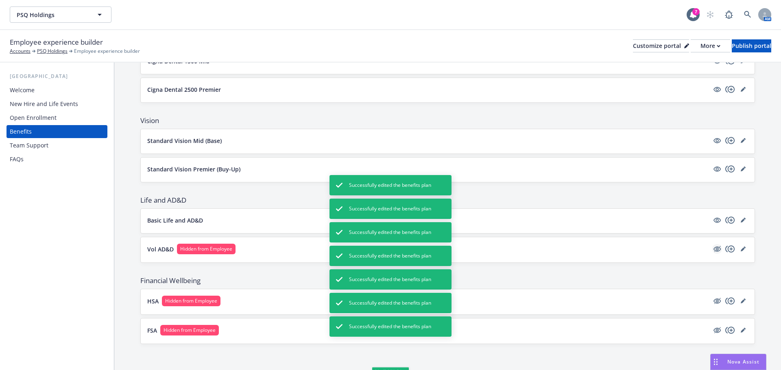
scroll to position [248, 0]
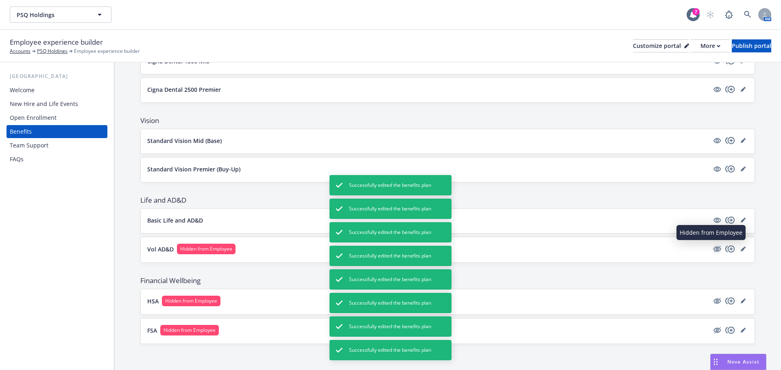
click at [712, 250] on icon "hidden" at bounding box center [717, 249] width 10 height 10
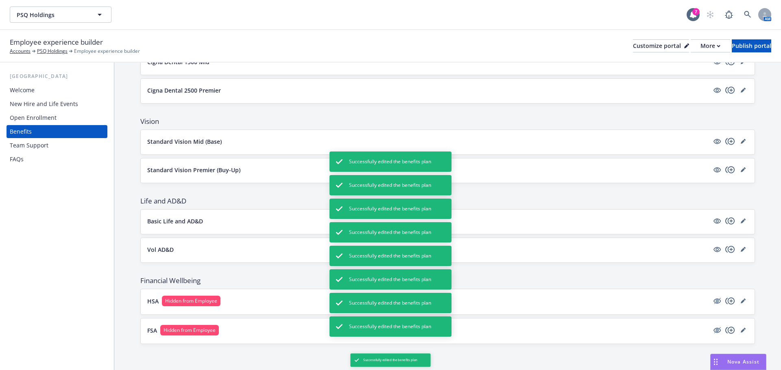
scroll to position [247, 0]
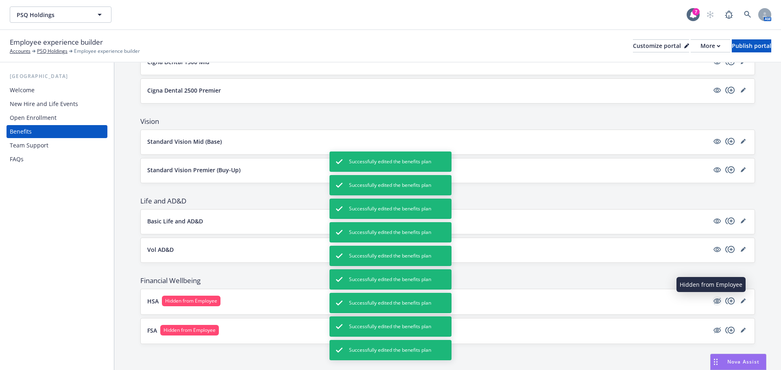
click at [712, 302] on icon "hidden" at bounding box center [717, 301] width 10 height 10
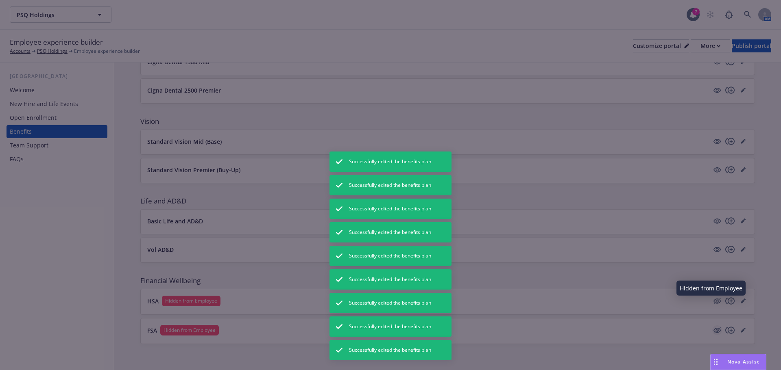
scroll to position [246, 0]
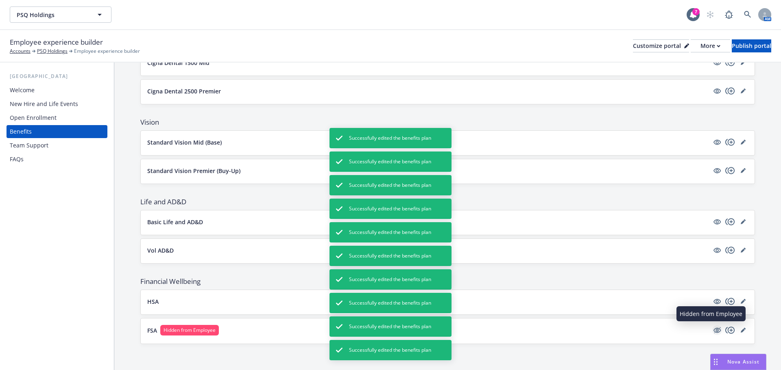
click at [713, 331] on icon "hidden" at bounding box center [716, 330] width 7 height 5
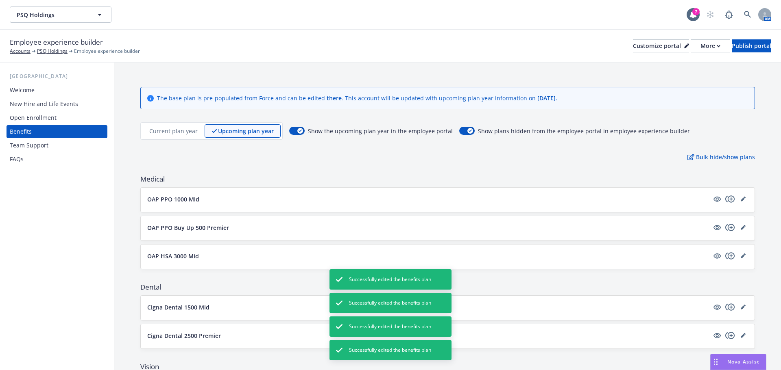
scroll to position [0, 0]
click at [175, 134] on p "Current plan year" at bounding box center [173, 132] width 48 height 9
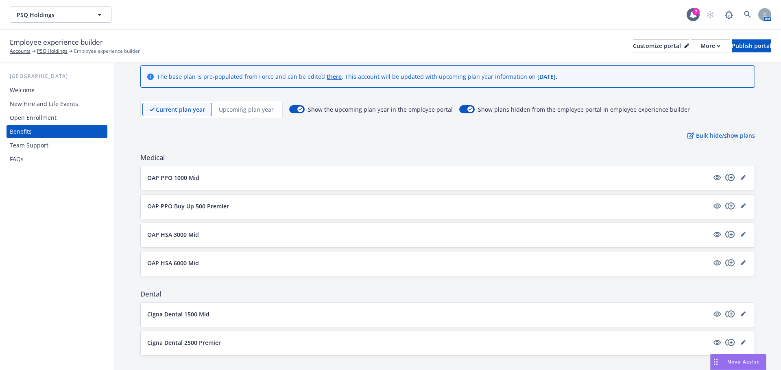
scroll to position [18, 0]
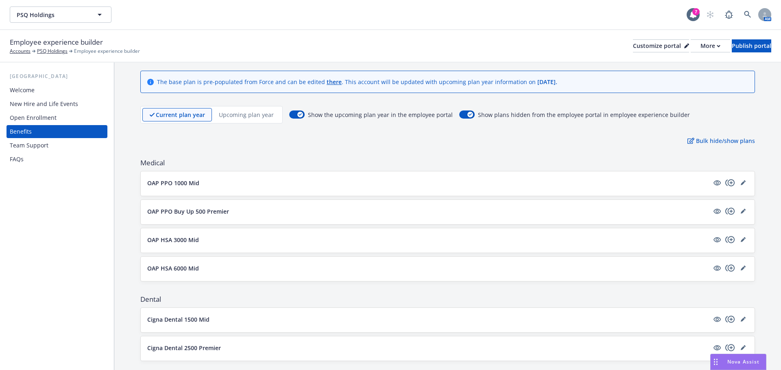
click at [28, 147] on div "Team Support" at bounding box center [29, 145] width 39 height 13
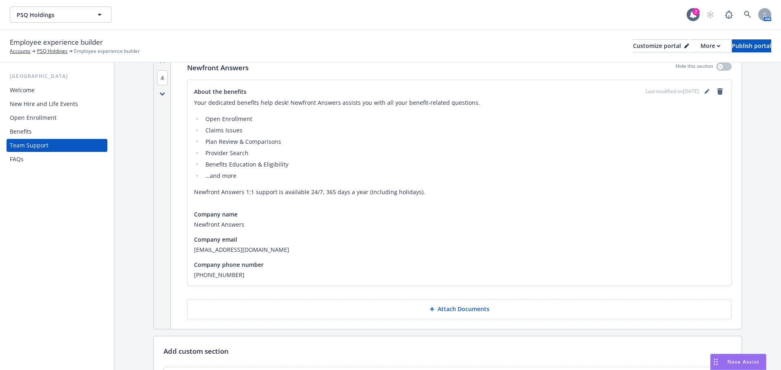
scroll to position [344, 0]
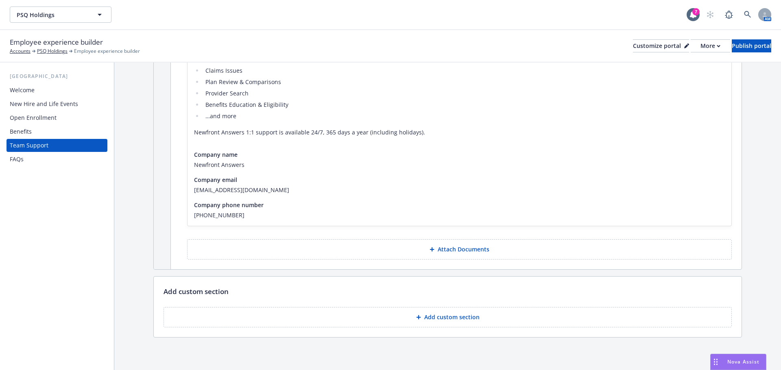
click at [20, 157] on div "FAQs" at bounding box center [17, 159] width 14 height 13
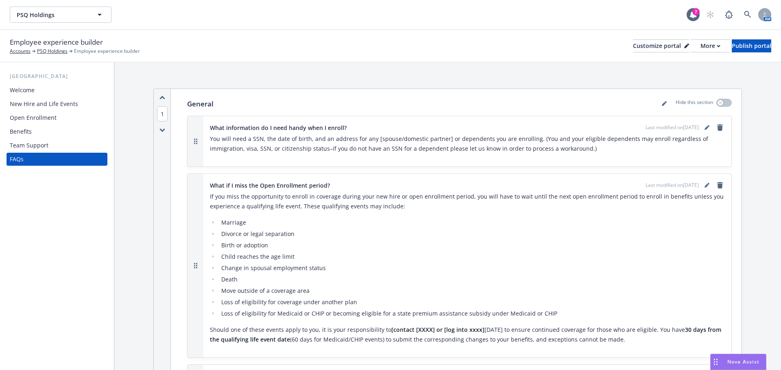
click at [24, 162] on div "FAQs" at bounding box center [57, 159] width 94 height 13
click at [633, 48] on div "Customize portal" at bounding box center [661, 46] width 56 height 12
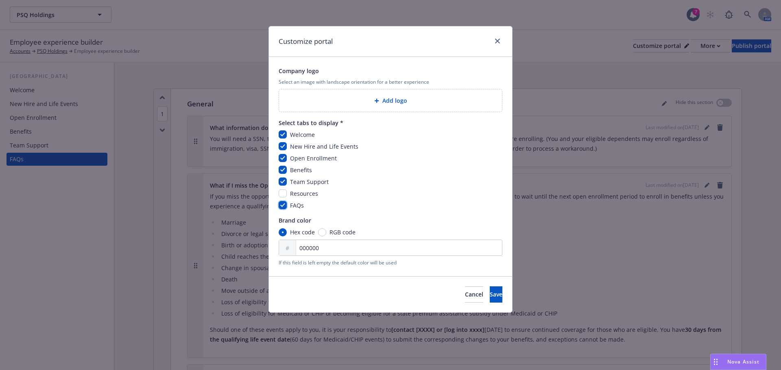
click at [280, 206] on input "checkbox" at bounding box center [282, 205] width 8 height 8
click at [281, 206] on input "checkbox" at bounding box center [282, 205] width 8 height 8
checkbox input "true"
click at [489, 298] on button "Save" at bounding box center [495, 295] width 13 height 16
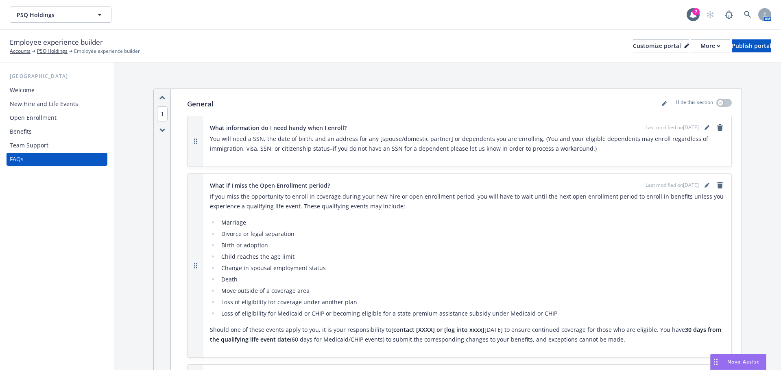
click at [546, 223] on li "Marriage" at bounding box center [472, 223] width 506 height 10
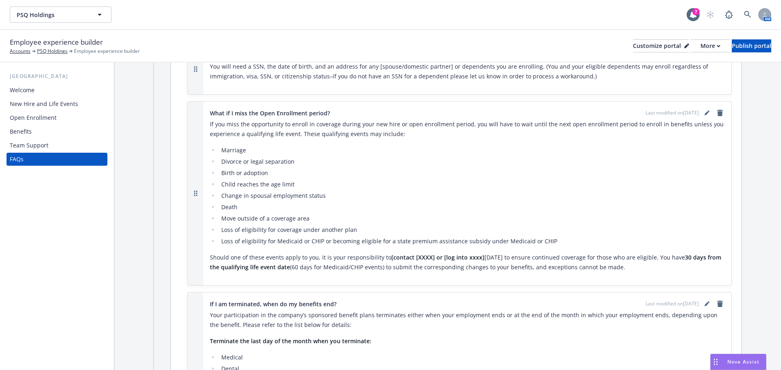
scroll to position [122, 0]
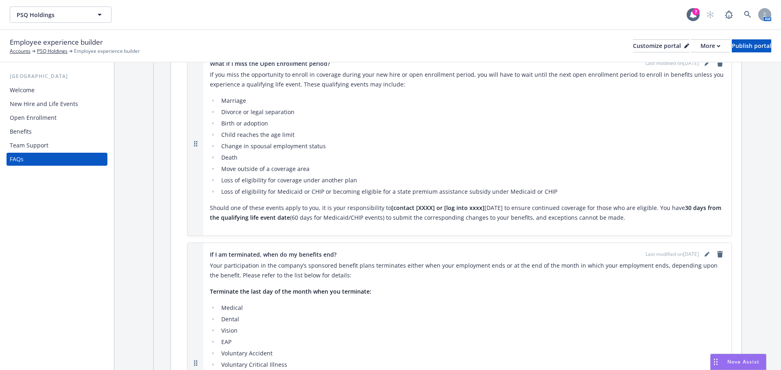
click at [91, 162] on div "FAQs" at bounding box center [57, 159] width 94 height 13
click at [61, 162] on div "FAQs" at bounding box center [57, 159] width 94 height 13
click at [633, 42] on div "Customize portal" at bounding box center [661, 46] width 56 height 12
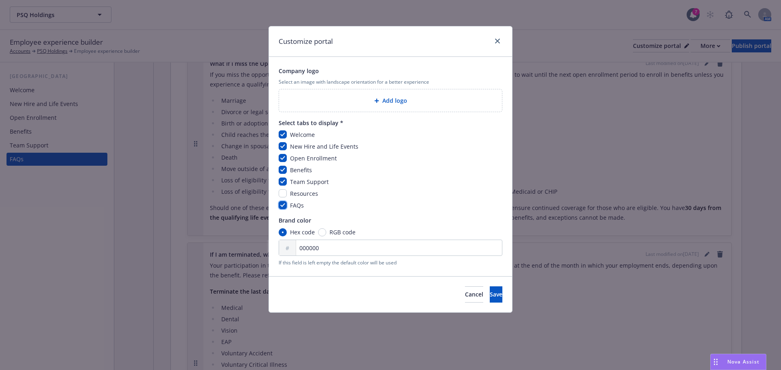
click at [279, 202] on input "checkbox" at bounding box center [282, 205] width 8 height 8
checkbox input "false"
click at [489, 298] on span "Save" at bounding box center [495, 295] width 13 height 8
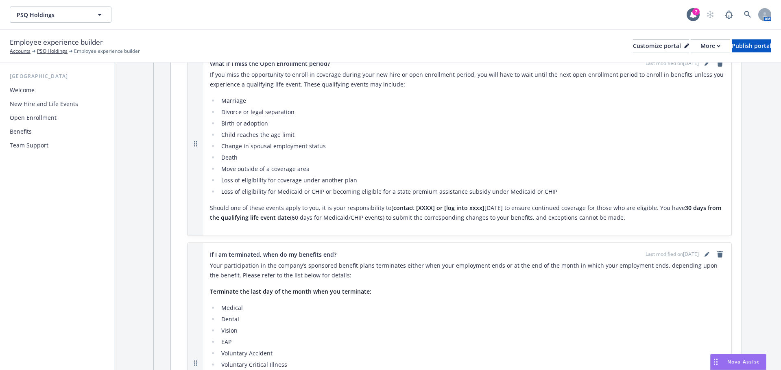
drag, startPoint x: 31, startPoint y: 147, endPoint x: 25, endPoint y: 144, distance: 7.1
click at [31, 147] on div "Team Support" at bounding box center [29, 145] width 39 height 13
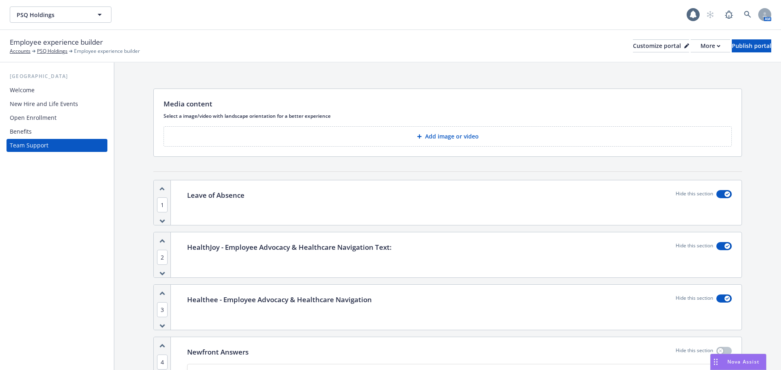
click at [17, 131] on div "Benefits" at bounding box center [21, 131] width 22 height 13
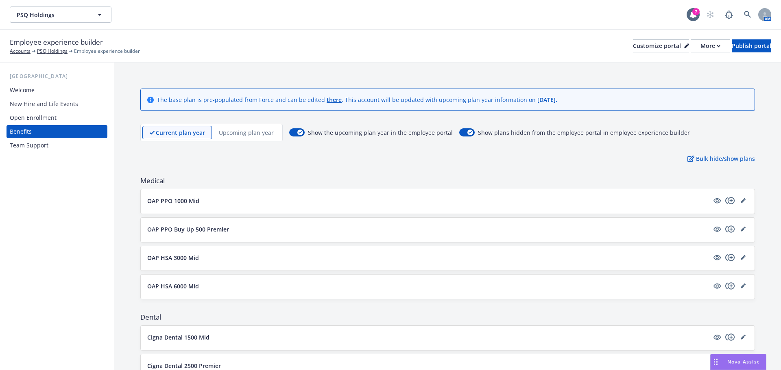
click at [37, 144] on div "Team Support" at bounding box center [29, 145] width 39 height 13
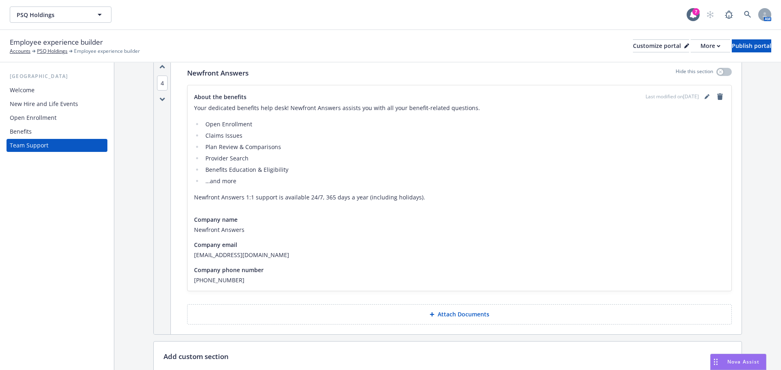
scroll to position [285, 0]
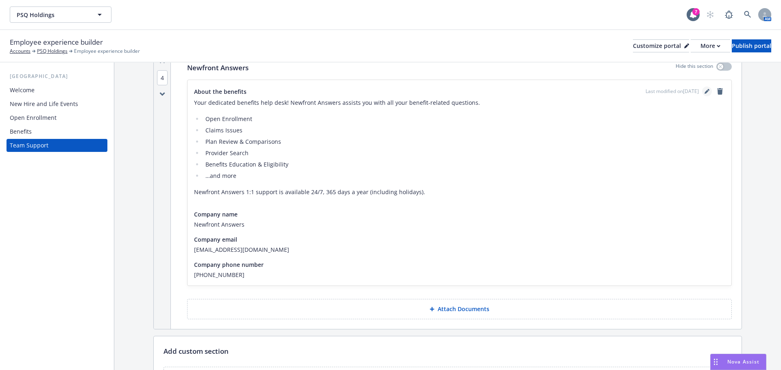
click at [704, 93] on icon "editPencil" at bounding box center [706, 92] width 4 height 4
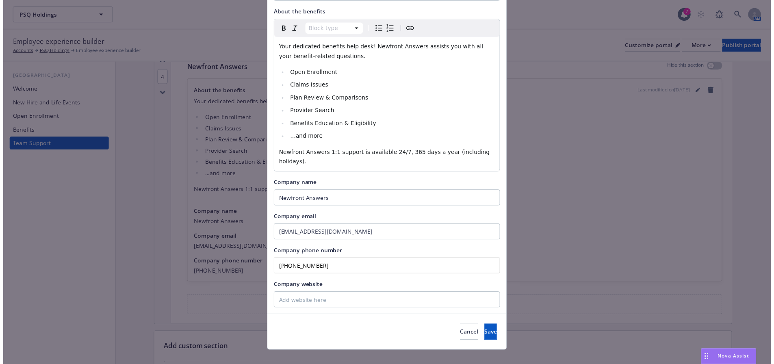
scroll to position [92, 0]
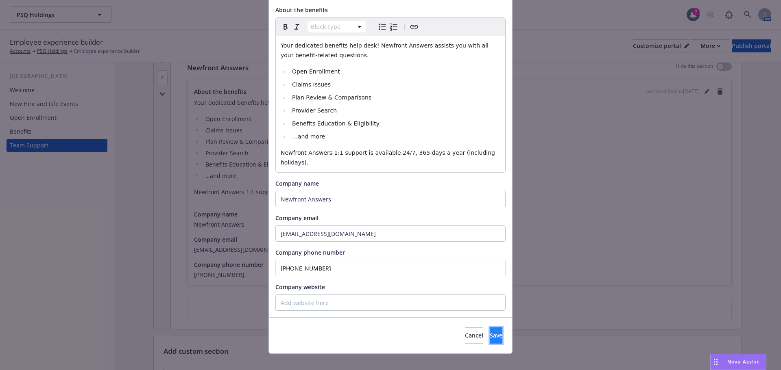
click at [489, 330] on button "Save" at bounding box center [495, 336] width 13 height 16
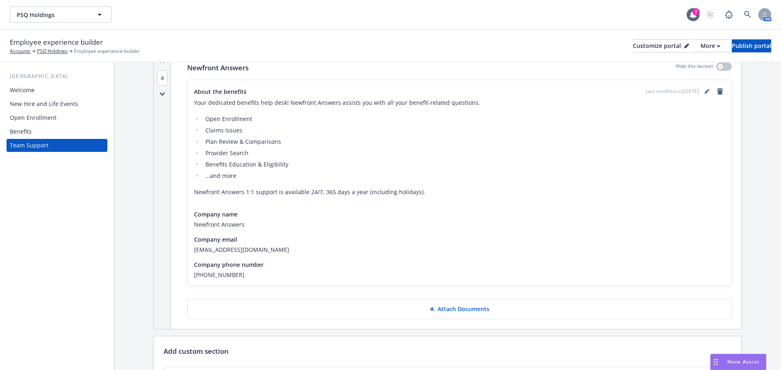
click at [20, 132] on div "Benefits" at bounding box center [21, 131] width 22 height 13
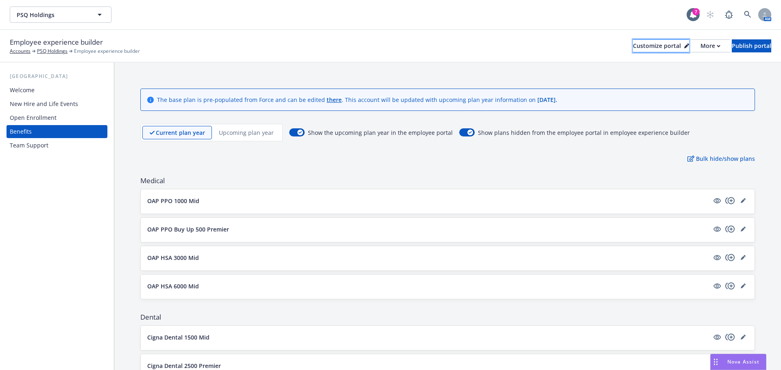
click at [633, 48] on div "Customize portal" at bounding box center [661, 46] width 56 height 12
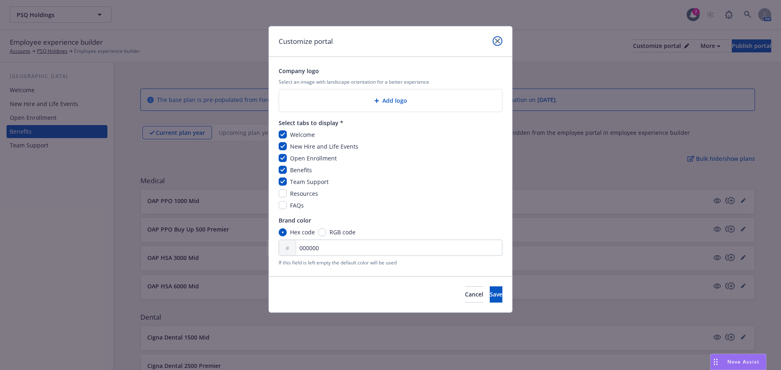
click at [494, 39] on link "close" at bounding box center [497, 41] width 10 height 10
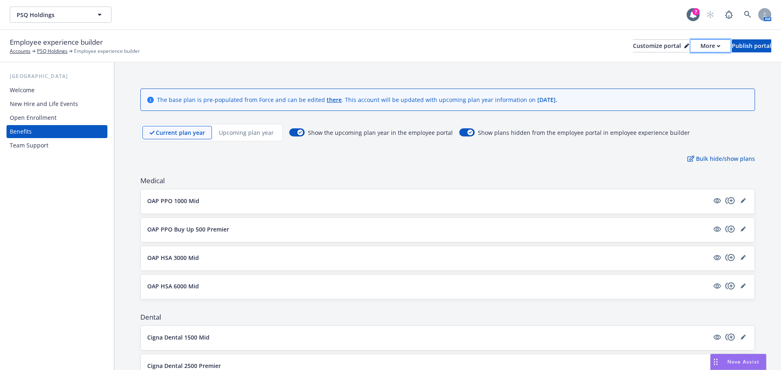
click at [700, 50] on div "More" at bounding box center [710, 46] width 20 height 12
click at [670, 64] on link "Copy preview link" at bounding box center [667, 64] width 74 height 16
click at [700, 48] on div "More" at bounding box center [710, 46] width 20 height 12
click at [633, 47] on div "Customize portal" at bounding box center [661, 46] width 56 height 12
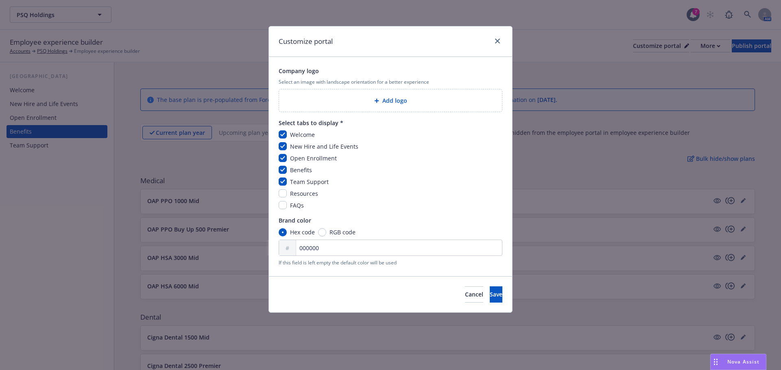
click at [628, 70] on div "Customize portal Company logo Select an image with landscape orientation for a …" at bounding box center [390, 185] width 781 height 370
click at [498, 41] on icon "close" at bounding box center [497, 41] width 5 height 5
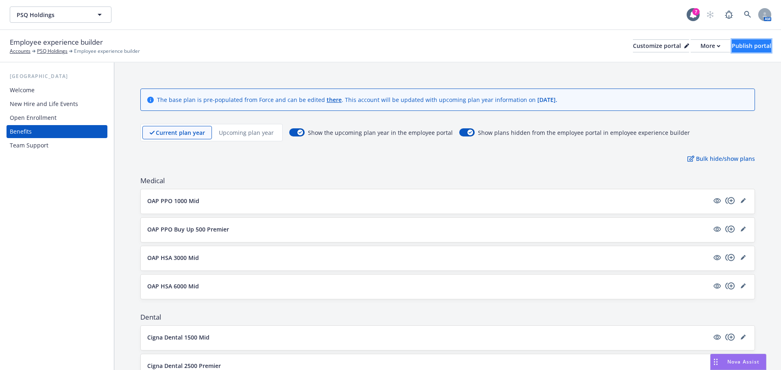
click at [736, 46] on div "Publish portal" at bounding box center [750, 46] width 39 height 12
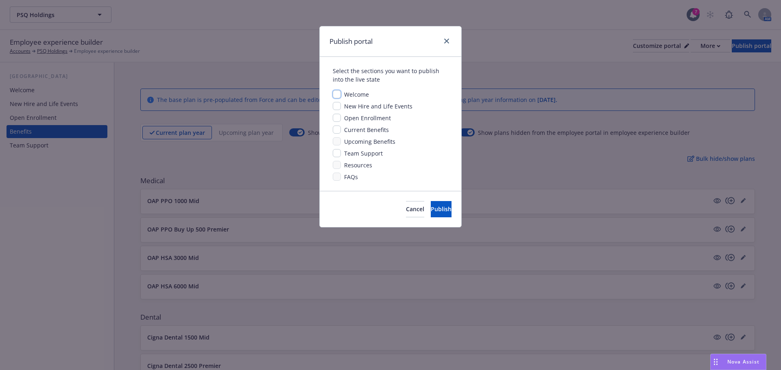
click at [339, 94] on input "checkbox" at bounding box center [337, 94] width 8 height 8
checkbox input "true"
click at [341, 108] on div "New Hire and Life Events" at bounding box center [377, 106] width 73 height 9
click at [337, 105] on input "checkbox" at bounding box center [337, 106] width 8 height 8
checkbox input "true"
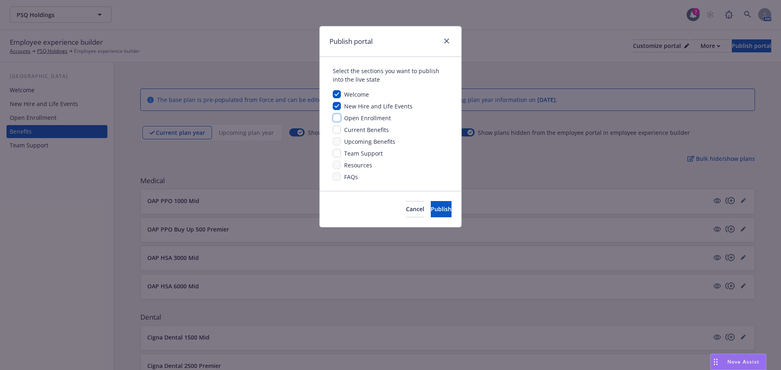
click at [336, 118] on input "checkbox" at bounding box center [337, 118] width 8 height 8
checkbox input "true"
click at [337, 130] on input "checkbox" at bounding box center [337, 130] width 8 height 8
checkbox input "true"
click at [335, 144] on input "checkbox" at bounding box center [337, 141] width 8 height 8
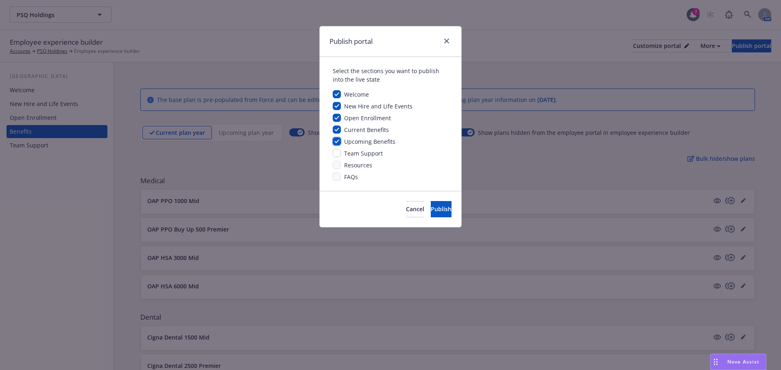
checkbox input "true"
click at [336, 157] on input "checkbox" at bounding box center [337, 153] width 8 height 8
checkbox input "true"
click at [406, 212] on button "Cancel" at bounding box center [415, 209] width 18 height 16
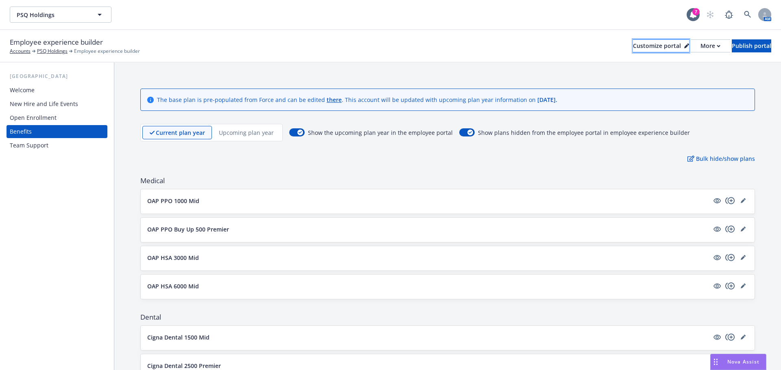
click at [633, 46] on div "Customize portal" at bounding box center [661, 46] width 56 height 12
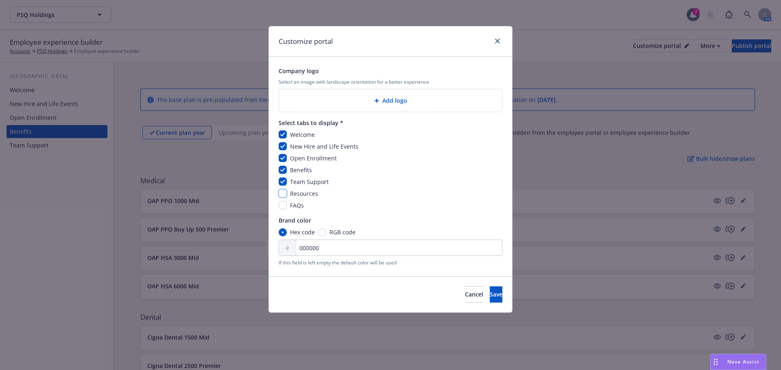
click at [283, 196] on input "checkbox" at bounding box center [282, 193] width 8 height 8
checkbox input "true"
click at [489, 294] on span "Save" at bounding box center [495, 295] width 13 height 8
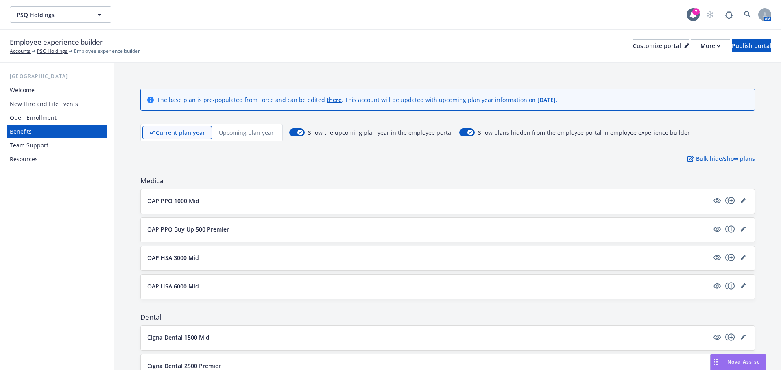
click at [250, 137] on div "Upcoming plan year" at bounding box center [246, 132] width 69 height 13
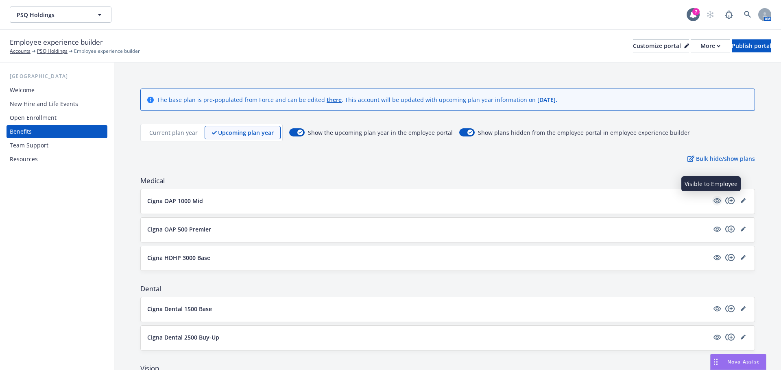
click at [713, 202] on icon "visible" at bounding box center [716, 200] width 7 height 7
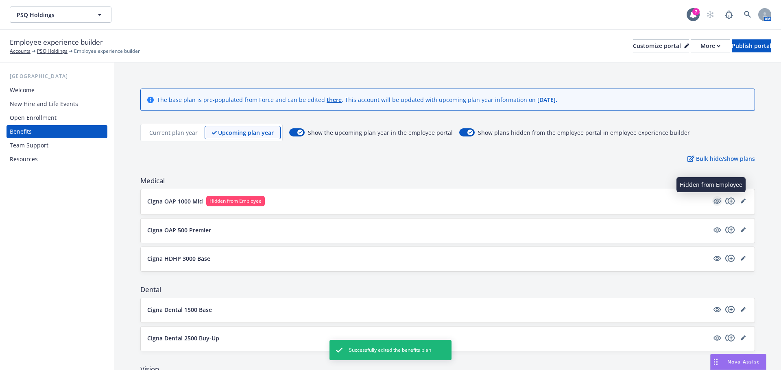
click at [712, 201] on icon "hidden" at bounding box center [717, 201] width 10 height 10
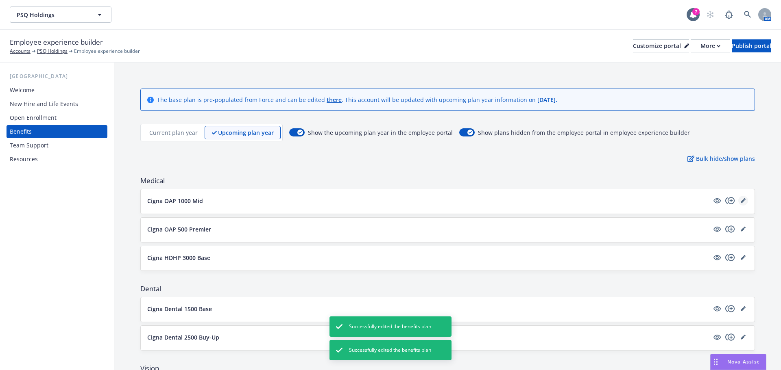
click at [740, 202] on icon "editPencil" at bounding box center [742, 201] width 4 height 4
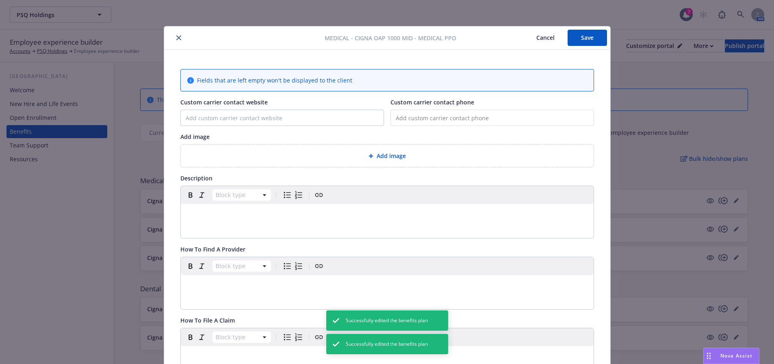
click at [539, 39] on button "Cancel" at bounding box center [546, 38] width 44 height 16
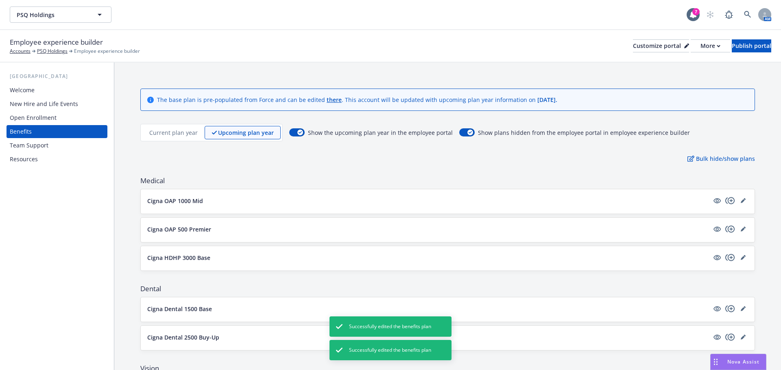
click at [537, 204] on button "Cigna OAP 1000 Mid" at bounding box center [427, 201] width 561 height 9
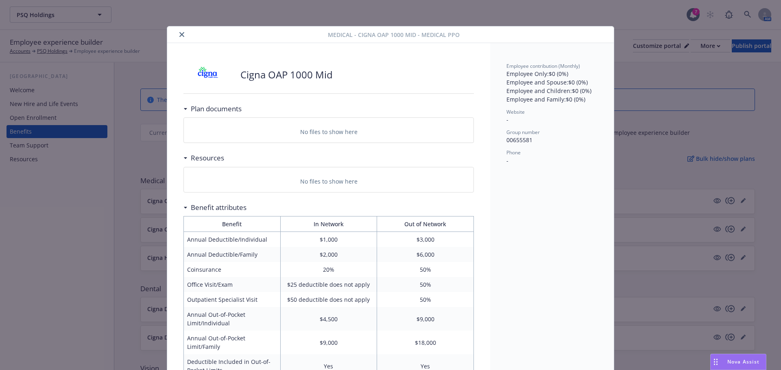
click at [179, 33] on icon "close" at bounding box center [181, 34] width 5 height 5
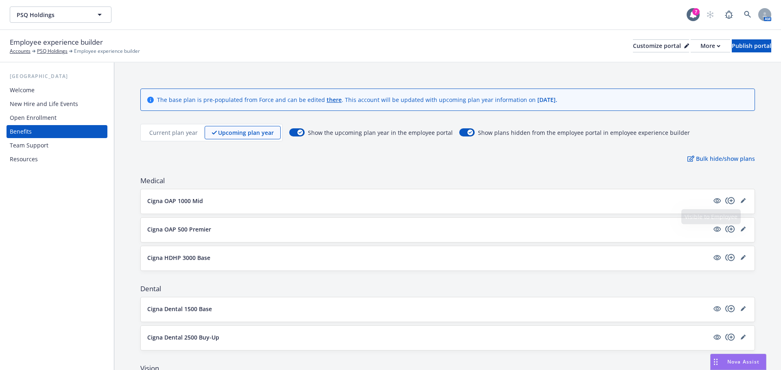
click at [679, 228] on button "Cigna OAP 500 Premier" at bounding box center [427, 229] width 561 height 9
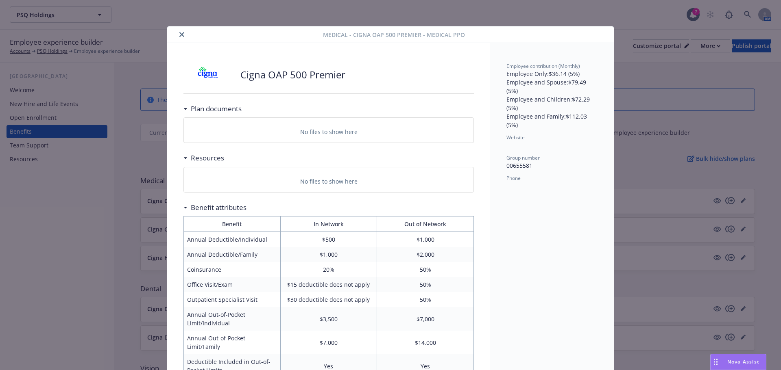
scroll to position [24, 0]
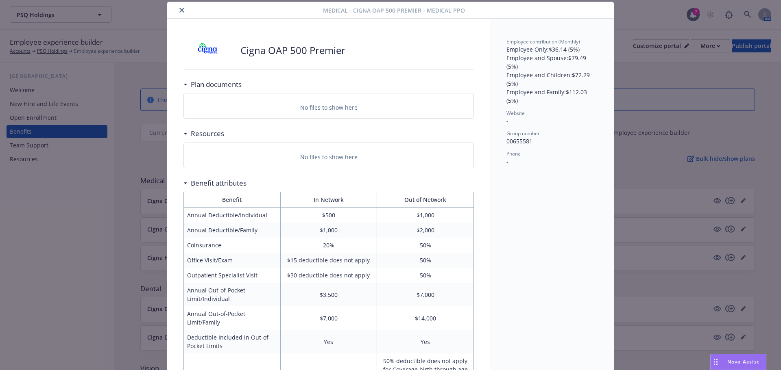
click at [179, 11] on icon "close" at bounding box center [181, 10] width 5 height 5
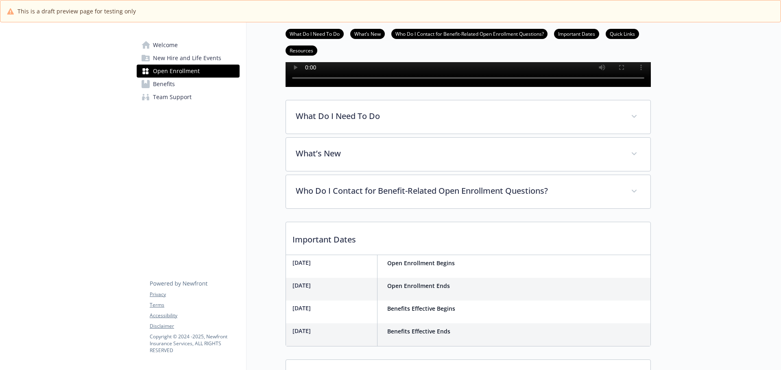
scroll to position [203, 0]
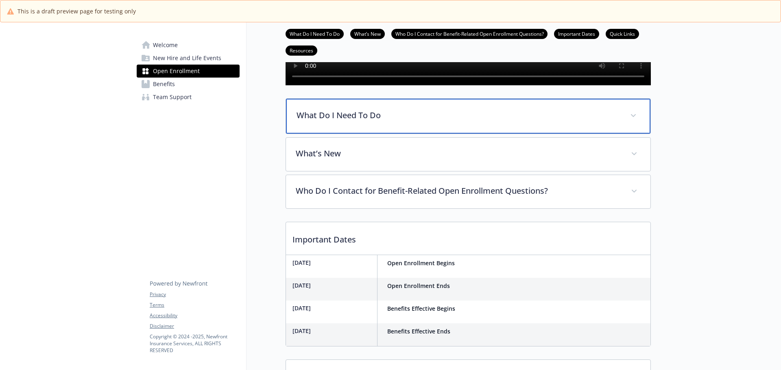
click at [446, 134] on div "What Do I Need To Do" at bounding box center [468, 116] width 364 height 35
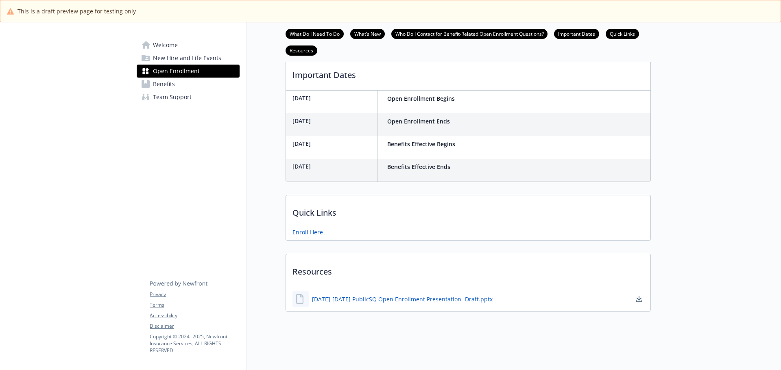
scroll to position [641, 0]
click at [176, 85] on link "Benefits" at bounding box center [188, 84] width 103 height 13
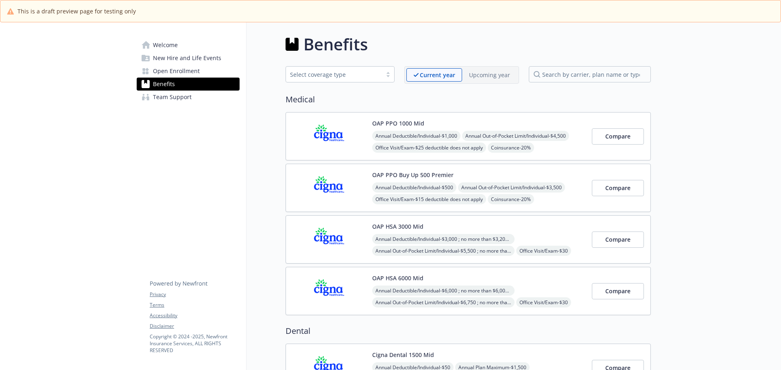
click at [496, 70] on div "Upcoming year" at bounding box center [489, 74] width 55 height 13
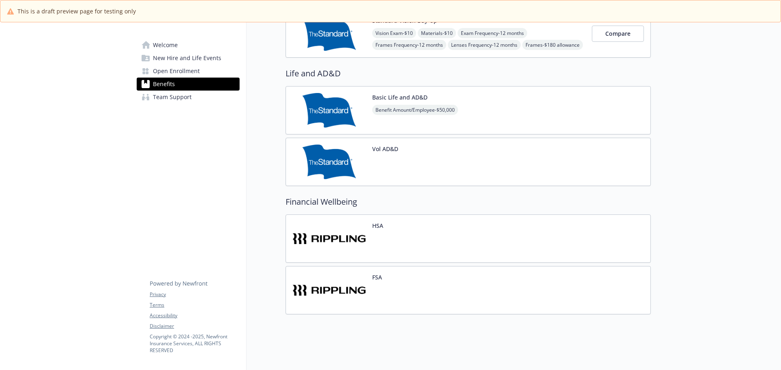
scroll to position [472, 0]
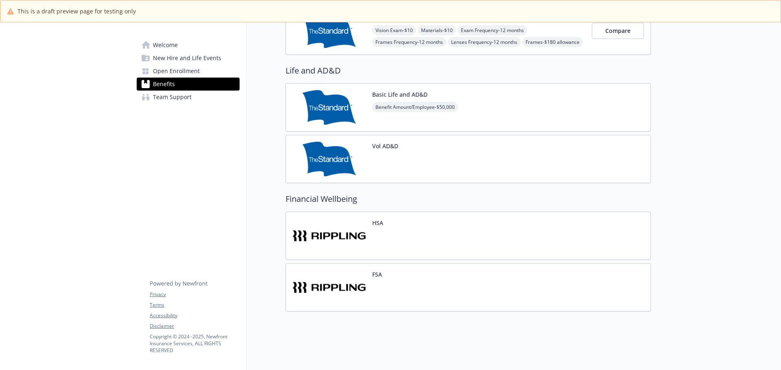
click at [180, 98] on span "Team Support" at bounding box center [172, 97] width 39 height 13
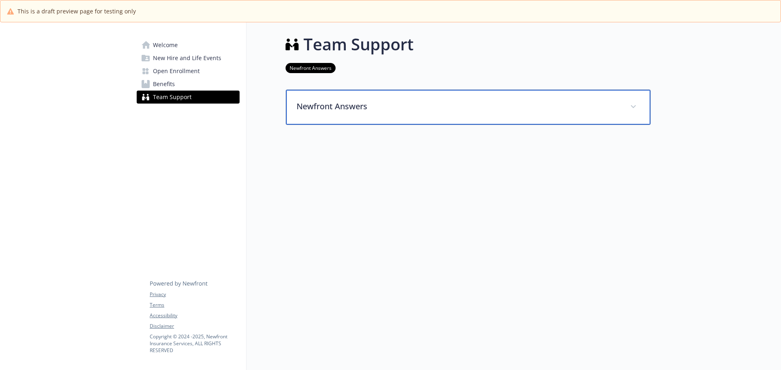
click at [534, 106] on p "Newfront Answers" at bounding box center [458, 106] width 324 height 12
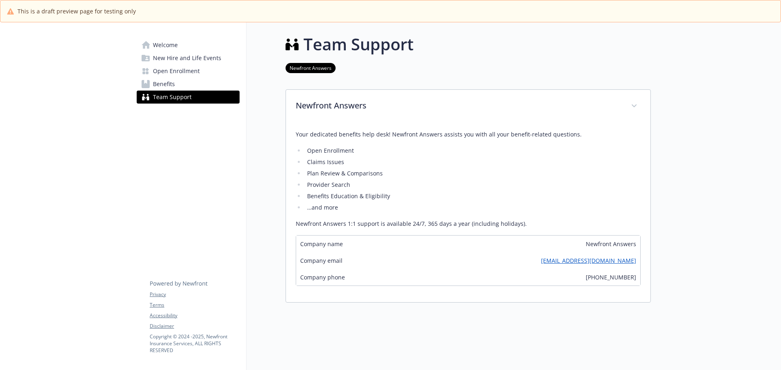
click at [185, 70] on span "Open Enrollment" at bounding box center [176, 71] width 47 height 13
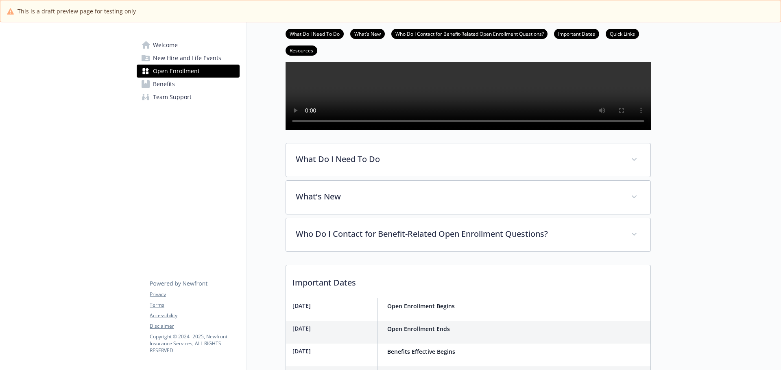
scroll to position [151, 0]
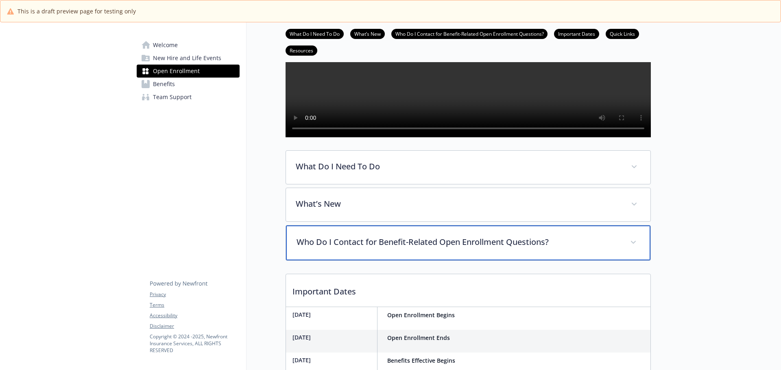
click at [544, 261] on div "Who Do I Contact for Benefit-Related Open Enrollment Questions?" at bounding box center [468, 243] width 364 height 35
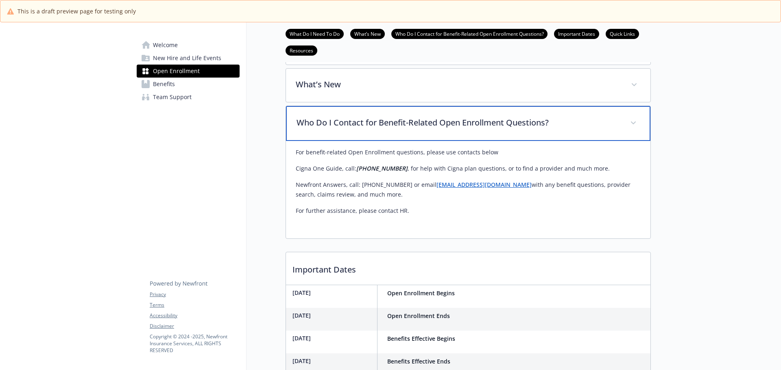
scroll to position [273, 0]
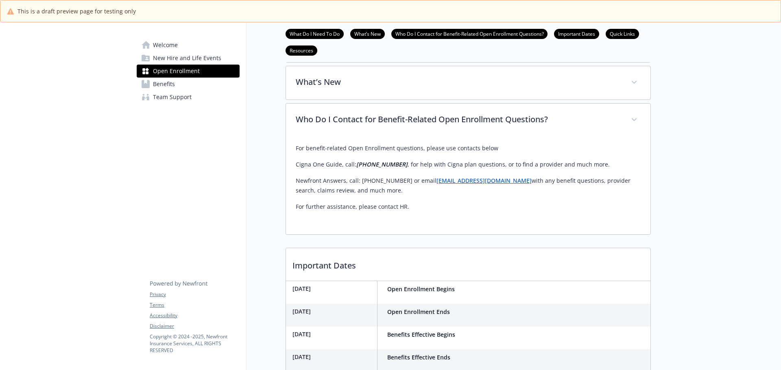
click at [173, 99] on span "Team Support" at bounding box center [172, 97] width 39 height 13
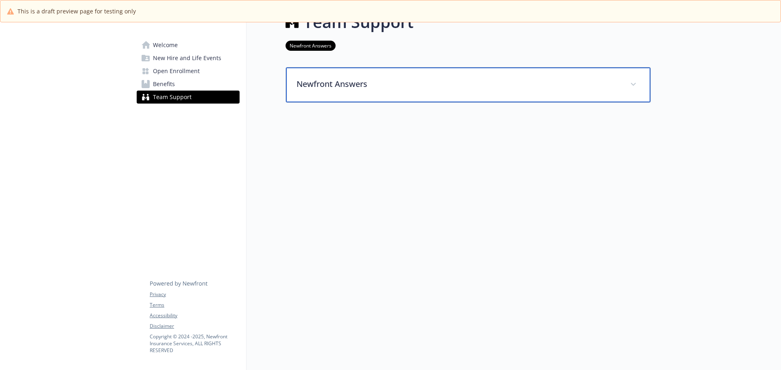
click at [476, 95] on div "Newfront Answers" at bounding box center [468, 84] width 364 height 35
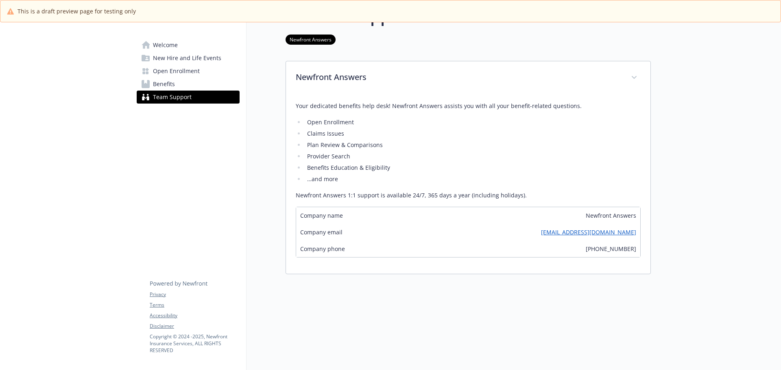
click at [170, 84] on span "Benefits" at bounding box center [164, 84] width 22 height 13
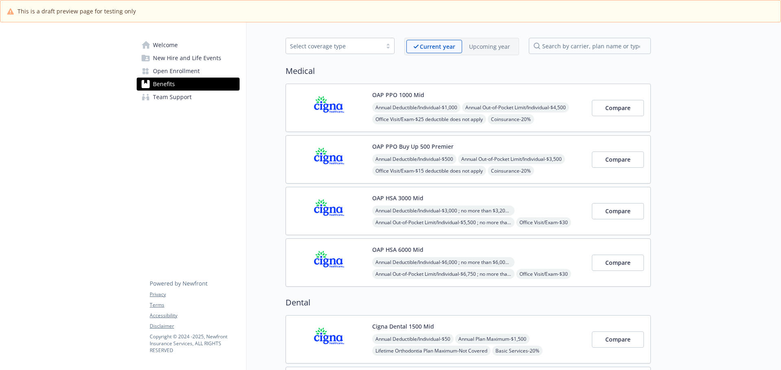
click at [491, 46] on p "Upcoming year" at bounding box center [489, 46] width 41 height 9
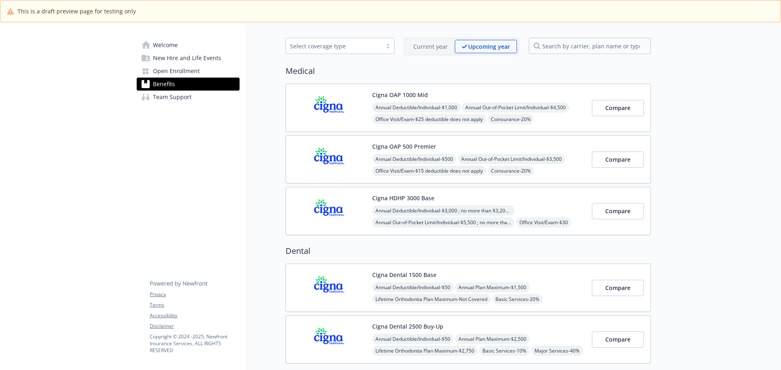
click at [553, 113] on div "Annual Deductible/Individual - $1,000 Annual Out-of-Pocket Limit/Individual - $…" at bounding box center [478, 137] width 213 height 70
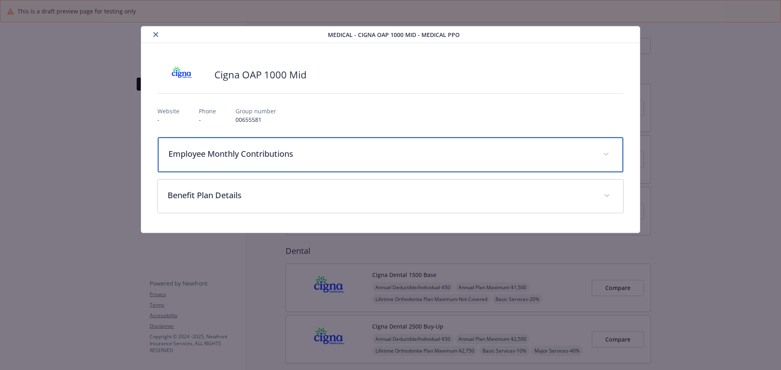
click at [364, 157] on p "Employee Monthly Contributions" at bounding box center [380, 154] width 425 height 12
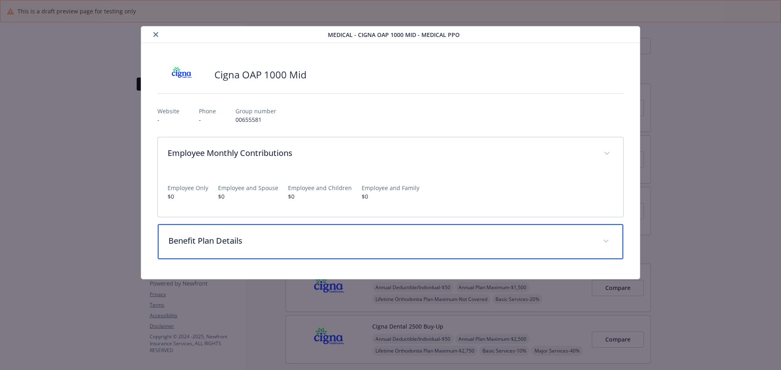
click at [436, 233] on div "Benefit Plan Details" at bounding box center [390, 241] width 465 height 35
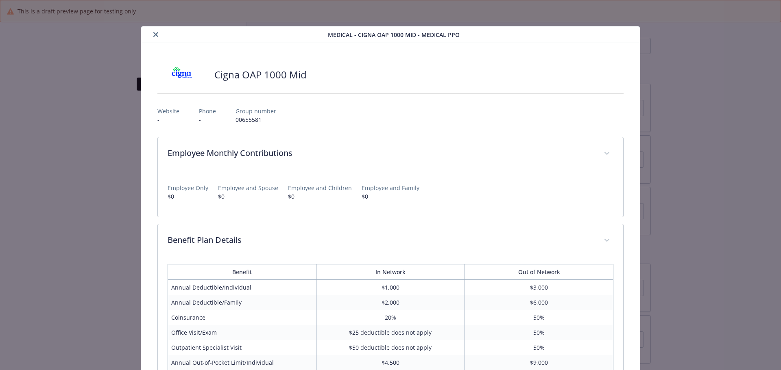
click at [154, 32] on button "close" at bounding box center [156, 35] width 10 height 10
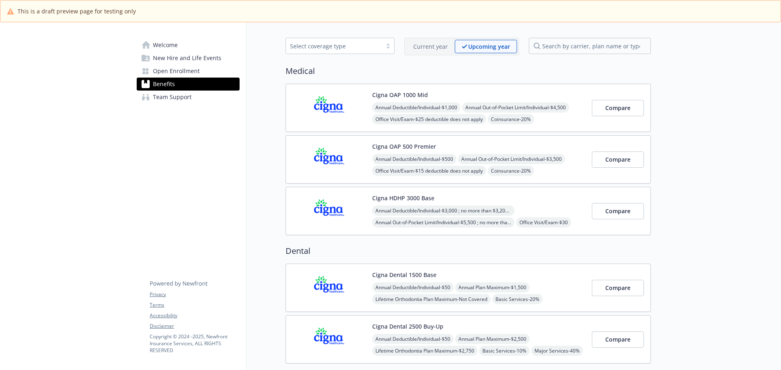
click at [559, 172] on div "Annual Deductible/Individual - $500 Annual Out-of-Pocket Limit/Individual - $3,…" at bounding box center [478, 189] width 213 height 70
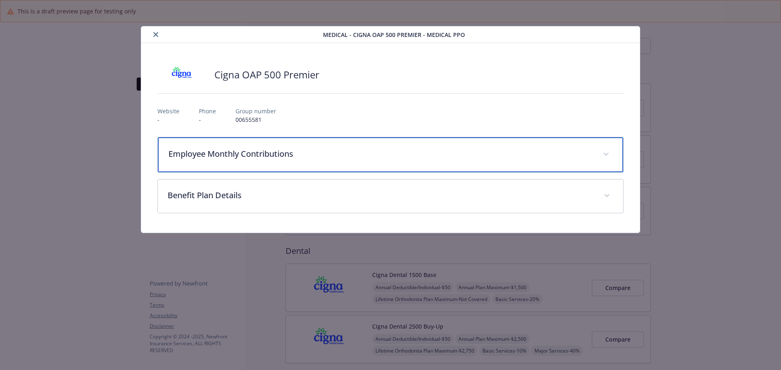
click at [289, 161] on div "Employee Monthly Contributions" at bounding box center [390, 154] width 465 height 35
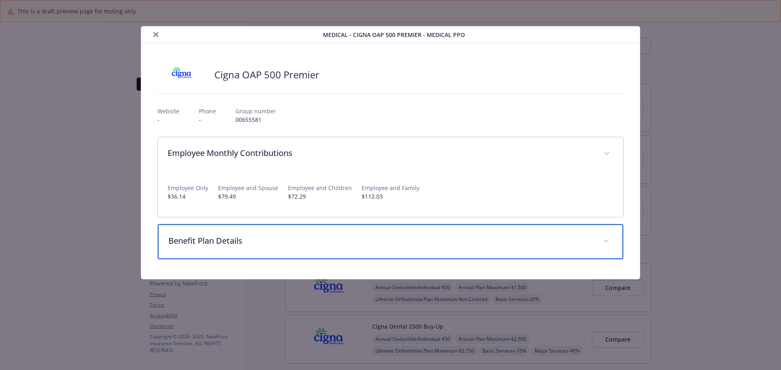
click at [183, 243] on p "Benefit Plan Details" at bounding box center [380, 241] width 425 height 12
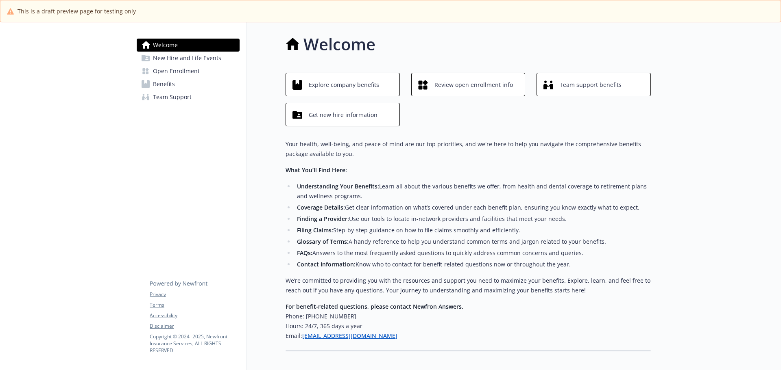
click at [182, 68] on span "Open Enrollment" at bounding box center [176, 71] width 47 height 13
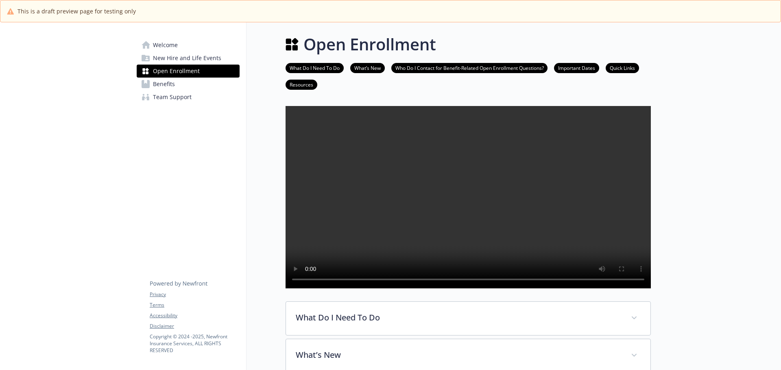
click at [167, 85] on span "Benefits" at bounding box center [164, 84] width 22 height 13
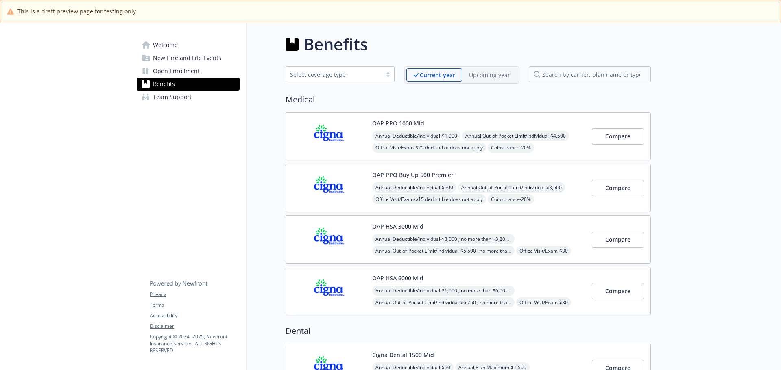
click at [495, 77] on p "Upcoming year" at bounding box center [489, 75] width 41 height 9
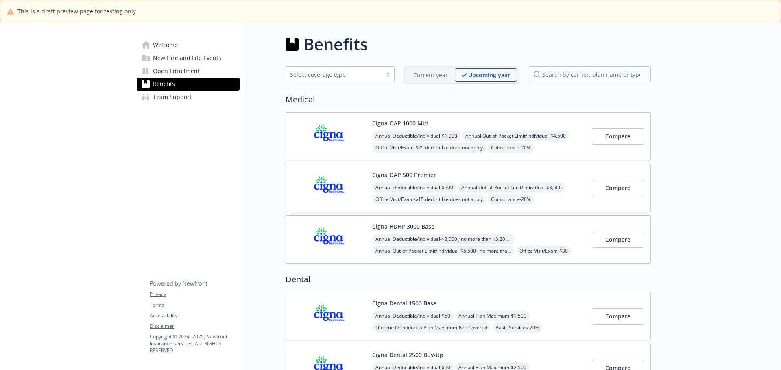
click at [454, 141] on div "Annual Deductible/Individual - $1,000 Annual Out-of-Pocket Limit/Individual - $…" at bounding box center [478, 166] width 213 height 70
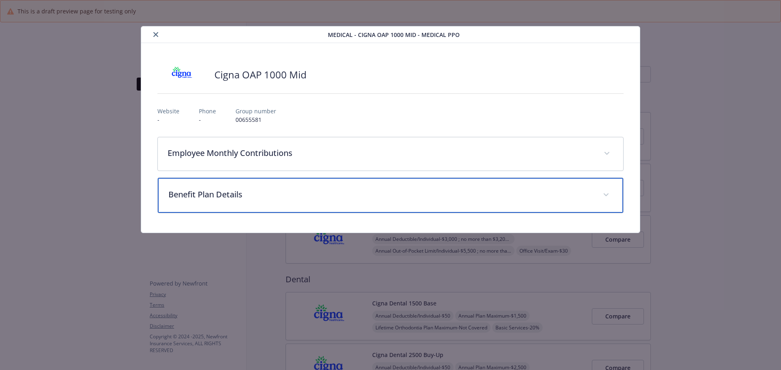
click at [339, 210] on div "Benefit Plan Details" at bounding box center [390, 195] width 465 height 35
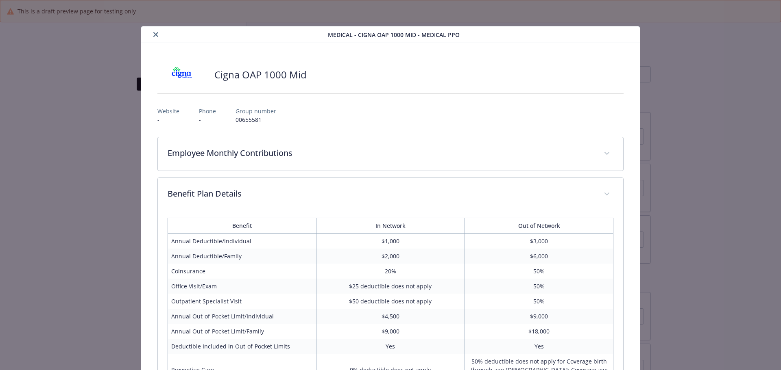
click at [155, 32] on icon "close" at bounding box center [155, 34] width 5 height 5
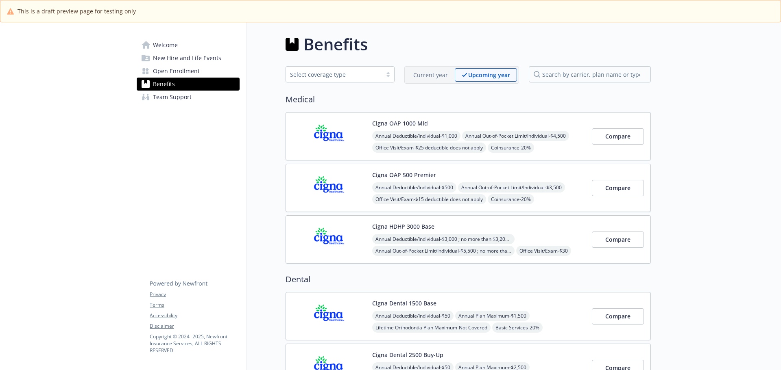
click at [549, 187] on span "Annual Out-of-Pocket Limit/Individual - $3,500" at bounding box center [511, 188] width 107 height 10
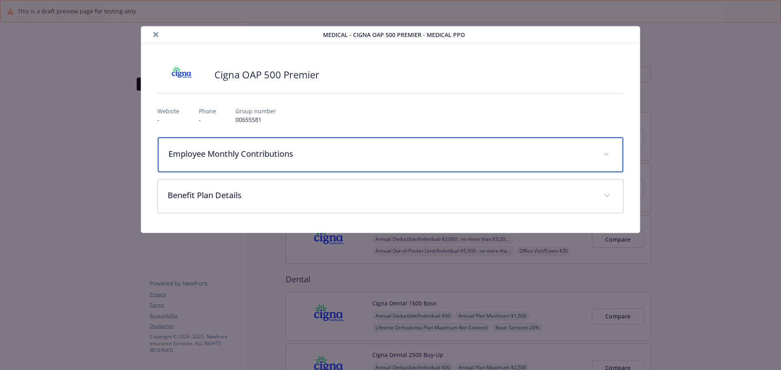
click at [348, 160] on div "Employee Monthly Contributions" at bounding box center [390, 154] width 465 height 35
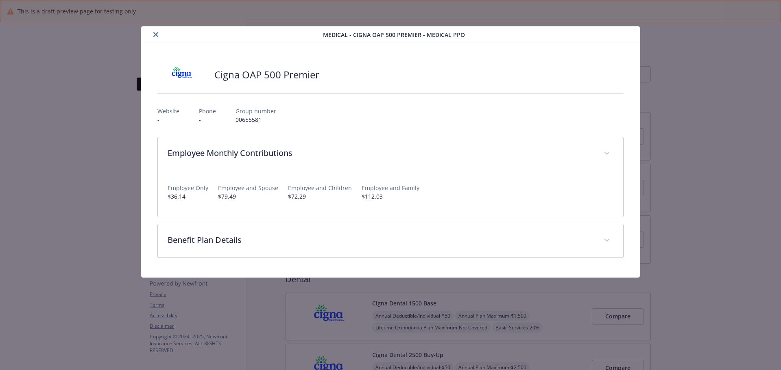
click at [157, 35] on icon "close" at bounding box center [155, 34] width 5 height 5
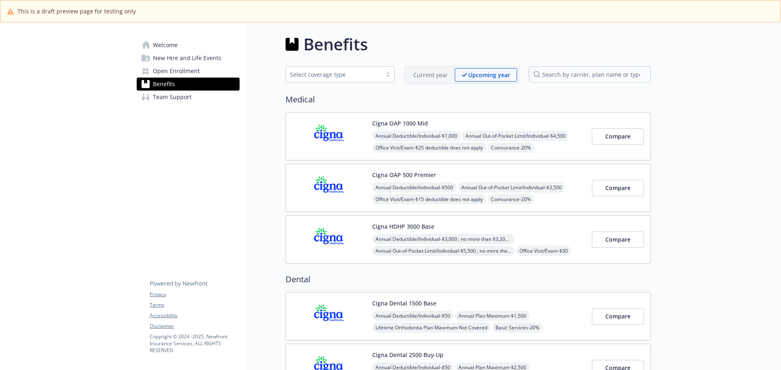
click at [429, 74] on p "Current year" at bounding box center [430, 75] width 35 height 9
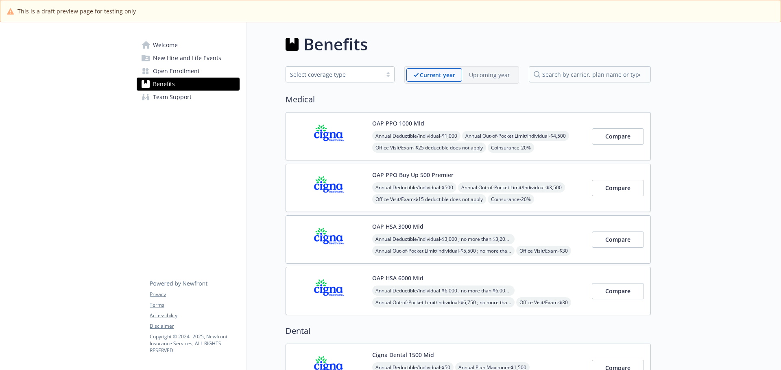
click at [169, 72] on span "Open Enrollment" at bounding box center [176, 71] width 47 height 13
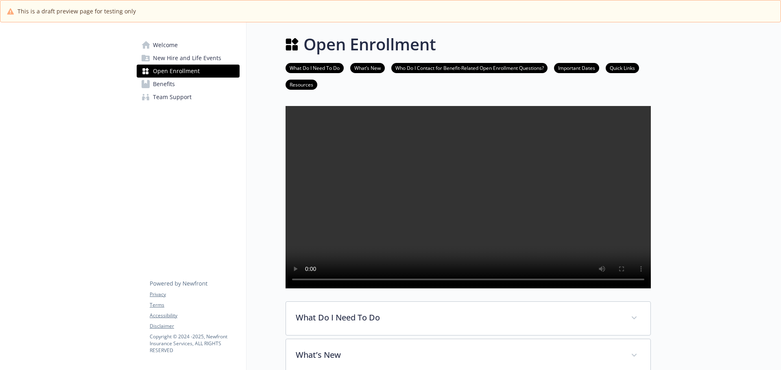
click at [370, 69] on link "What’s New" at bounding box center [367, 68] width 35 height 8
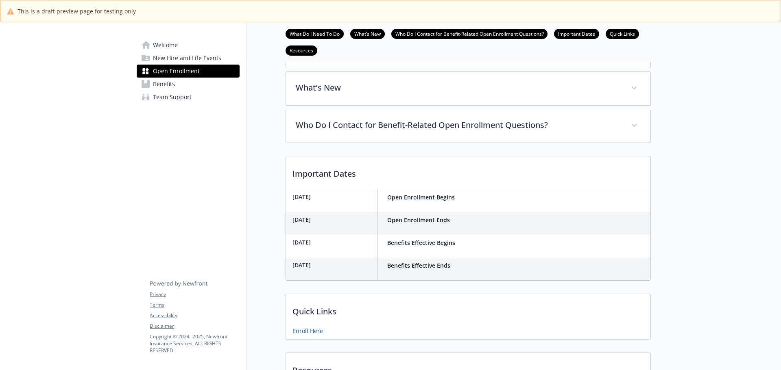
scroll to position [298, 6]
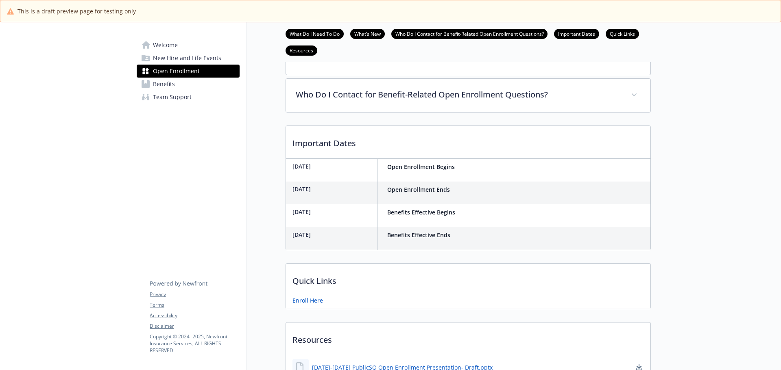
click at [431, 35] on link "Who Do I Contact for Benefit-Related Open Enrollment Questions?" at bounding box center [469, 34] width 156 height 8
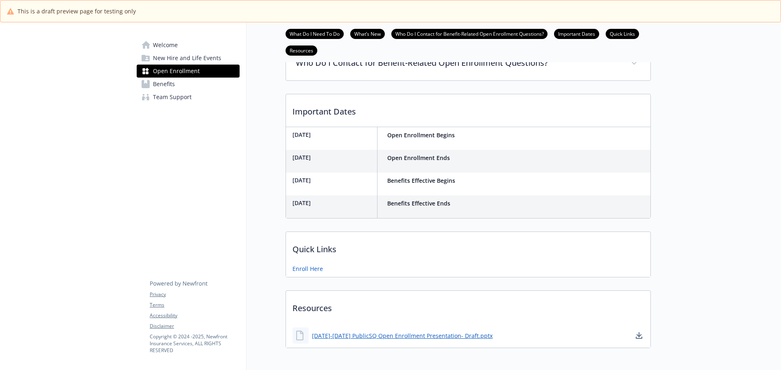
scroll to position [335, 6]
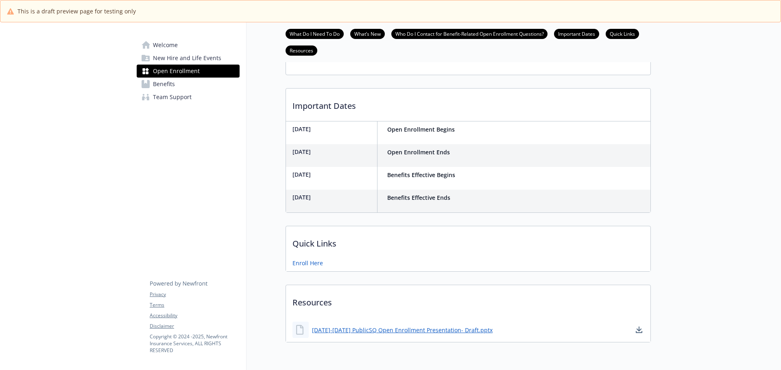
click at [565, 35] on link "Important Dates" at bounding box center [576, 34] width 45 height 8
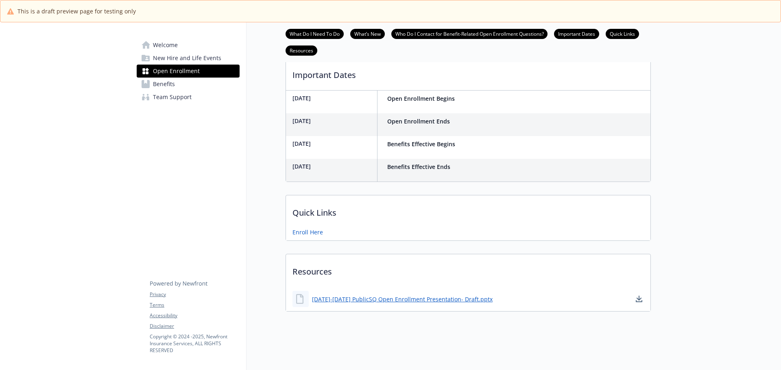
scroll to position [383, 6]
click at [622, 34] on link "Quick Links" at bounding box center [621, 34] width 33 height 8
click at [292, 52] on link "Resources" at bounding box center [301, 50] width 32 height 8
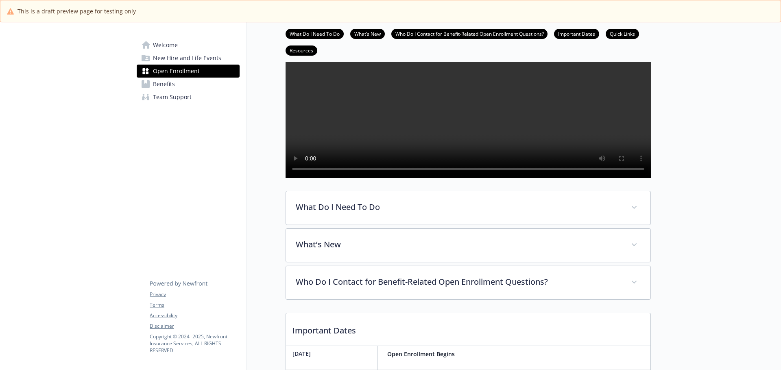
scroll to position [0, 6]
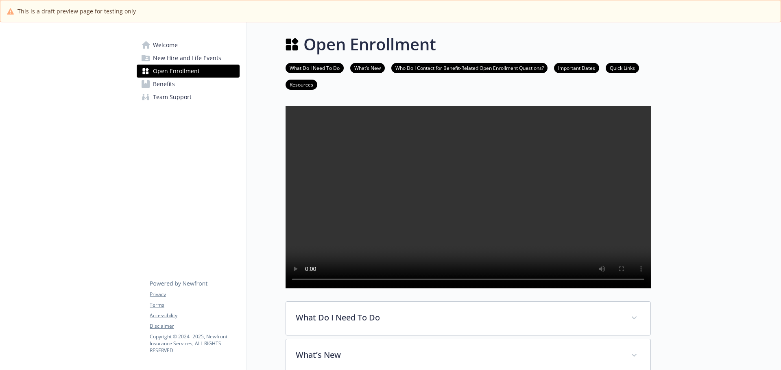
click at [160, 87] on span "Benefits" at bounding box center [164, 84] width 22 height 13
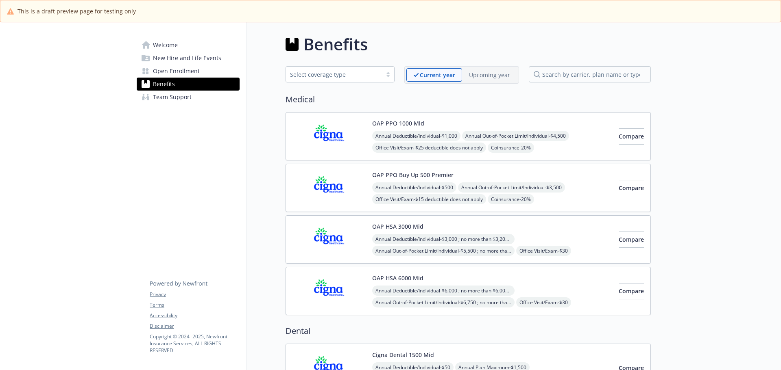
click at [492, 75] on p "Upcoming year" at bounding box center [489, 75] width 41 height 9
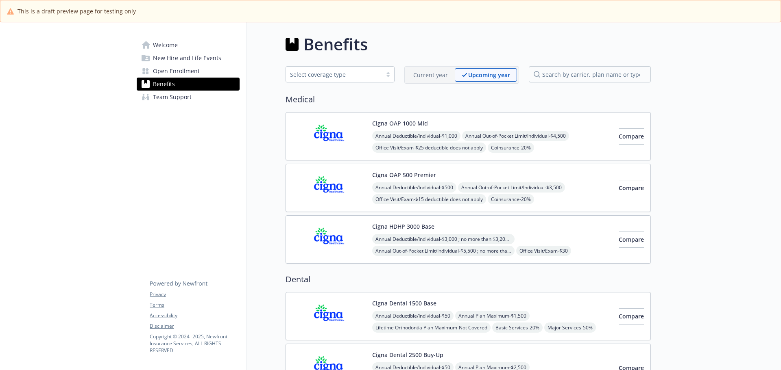
click at [465, 238] on span "Annual Deductible/Individual - $3,000 ; no more than $3,200 per individual - wi…" at bounding box center [443, 239] width 142 height 10
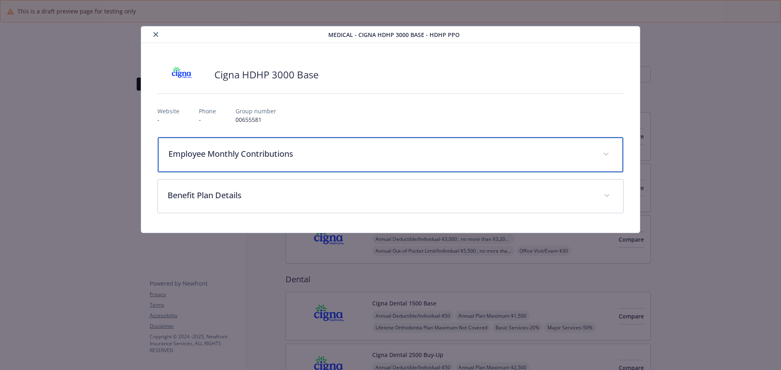
click at [410, 157] on p "Employee Monthly Contributions" at bounding box center [380, 154] width 425 height 12
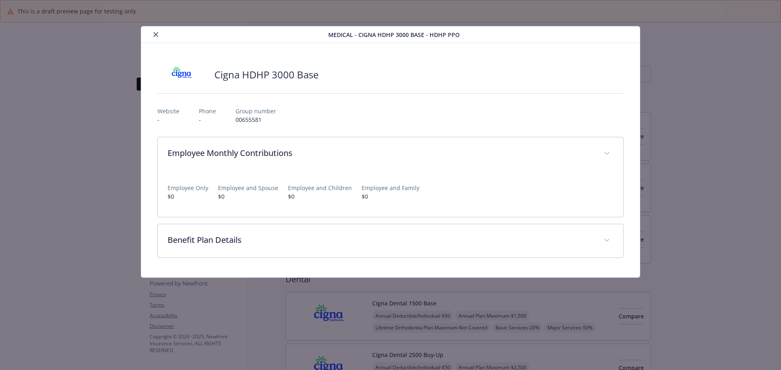
click at [154, 34] on icon "close" at bounding box center [155, 34] width 5 height 5
